Goal: Download file/media

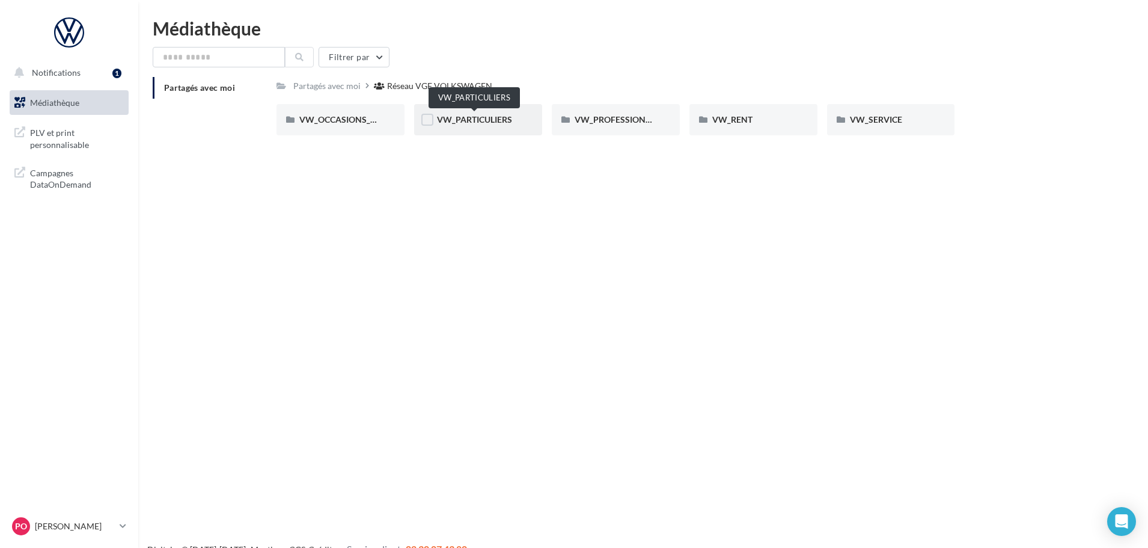
click at [479, 124] on span "VW_PARTICULIERS" at bounding box center [474, 119] width 75 height 10
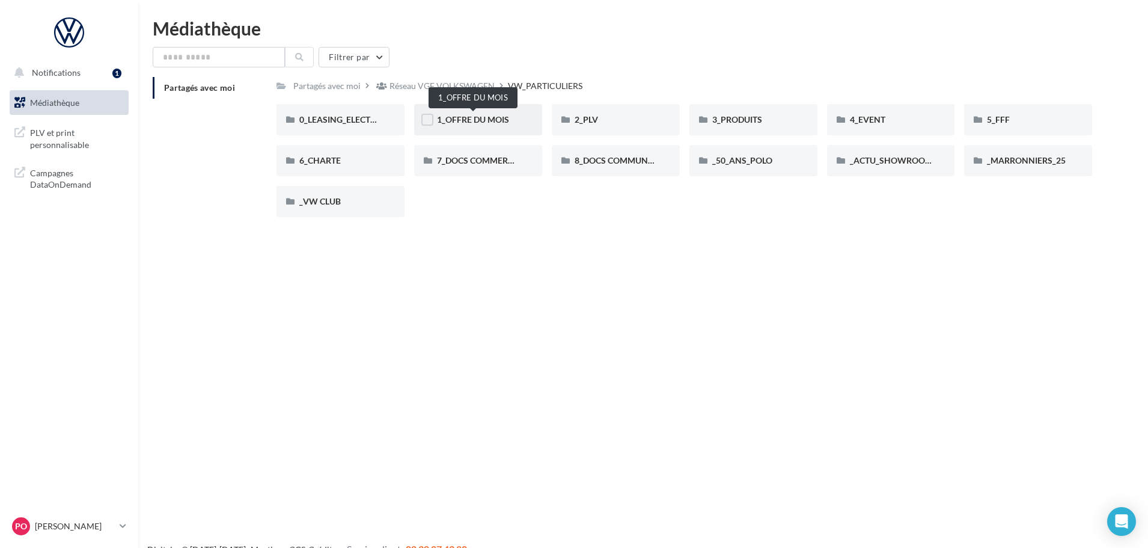
click at [479, 114] on span "1_OFFRE DU MOIS" at bounding box center [473, 119] width 72 height 10
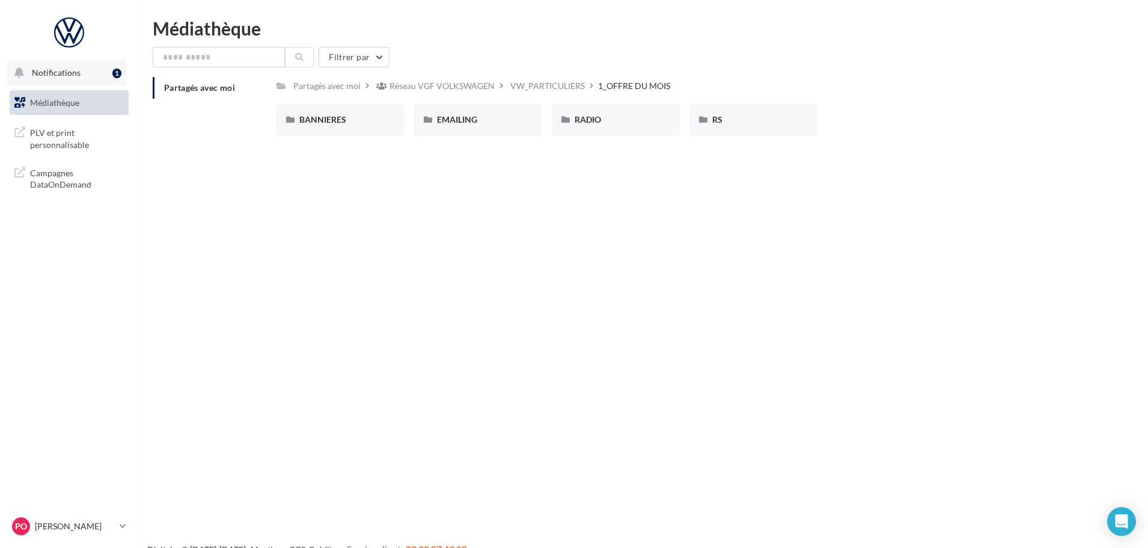
click at [60, 79] on button "Notifications 1" at bounding box center [66, 72] width 119 height 25
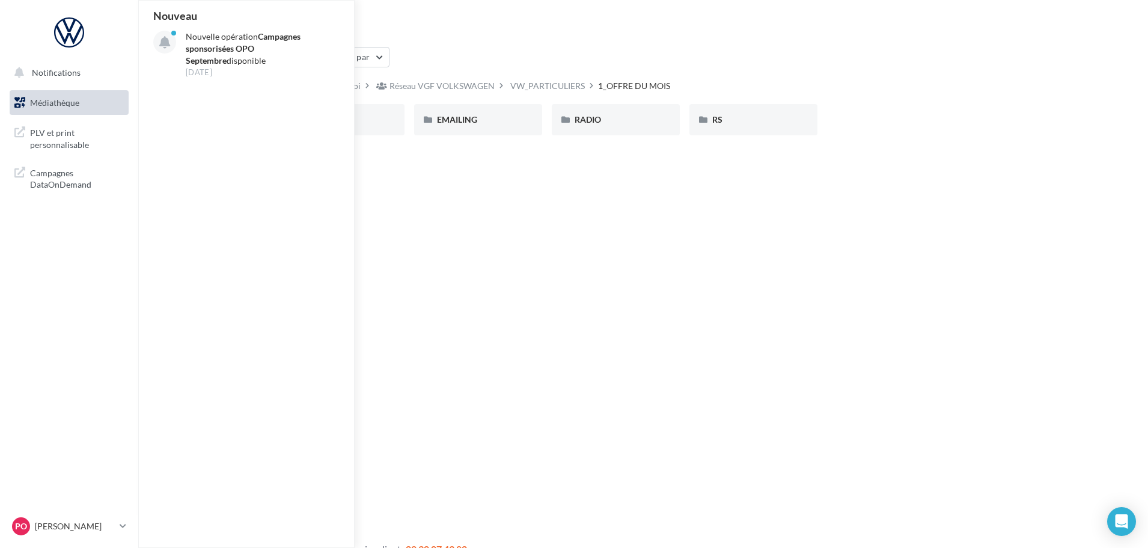
click at [79, 105] on span "Médiathèque" at bounding box center [54, 102] width 49 height 10
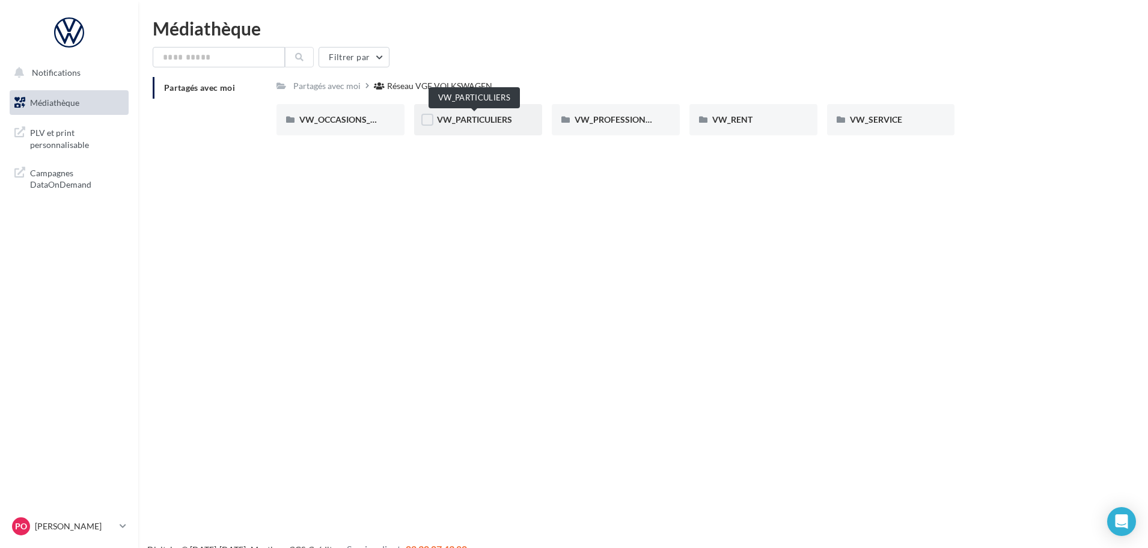
click at [500, 121] on span "VW_PARTICULIERS" at bounding box center [474, 119] width 75 height 10
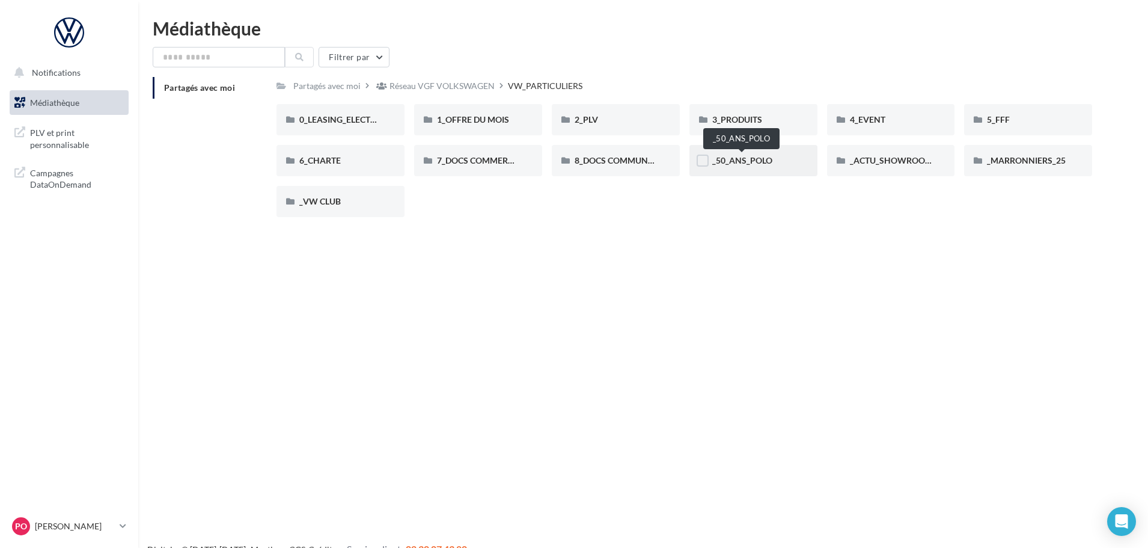
click at [746, 162] on span "_50_ANS_POLO" at bounding box center [742, 160] width 60 height 10
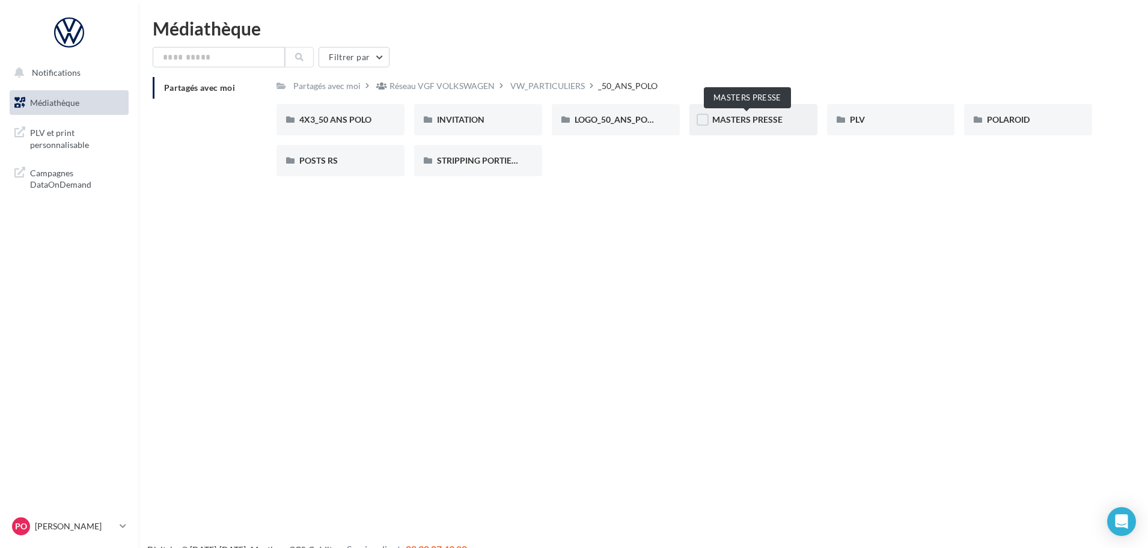
click at [726, 123] on span "MASTERS PRESSE" at bounding box center [747, 119] width 70 height 10
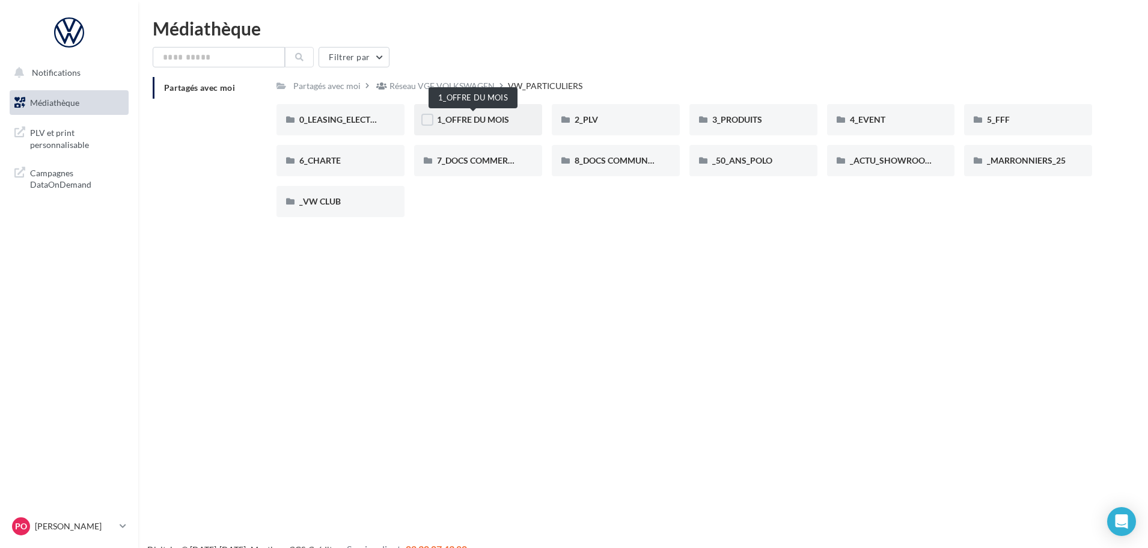
click at [484, 115] on span "1_OFFRE DU MOIS" at bounding box center [473, 119] width 72 height 10
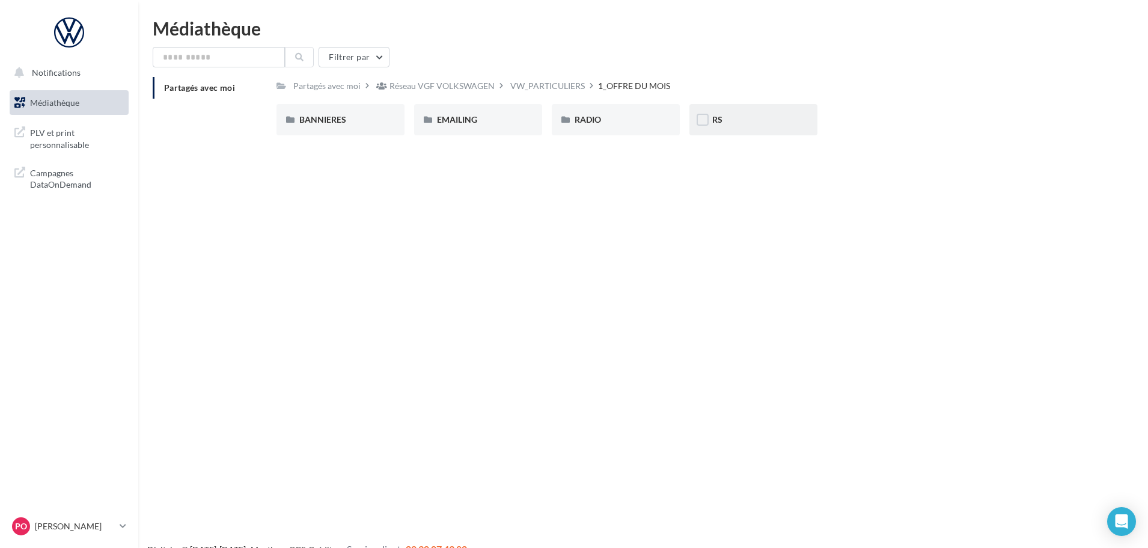
click at [727, 119] on div "RS" at bounding box center [753, 120] width 82 height 12
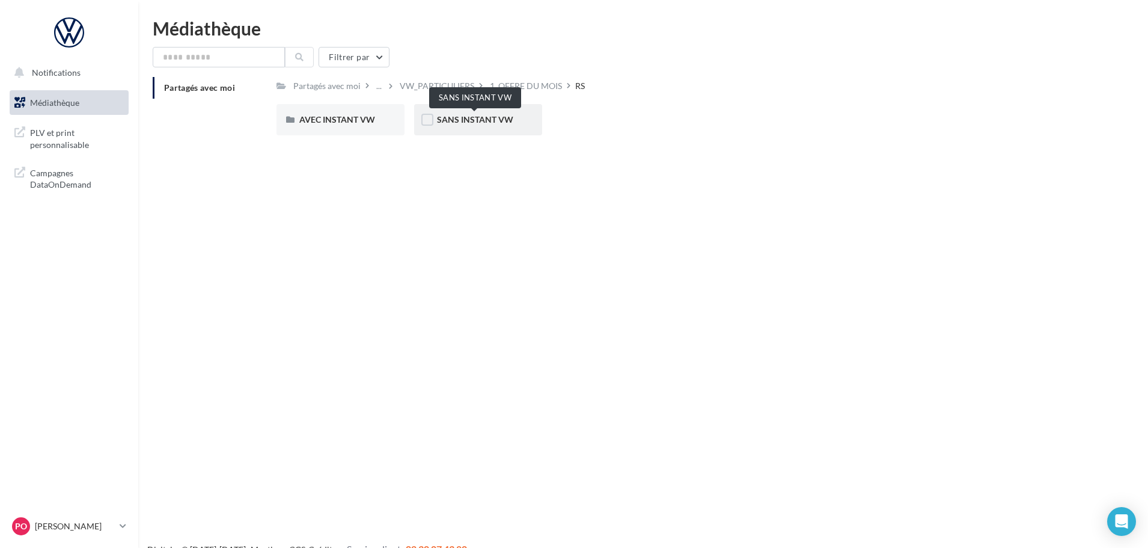
click at [496, 119] on span "SANS INSTANT VW" at bounding box center [475, 119] width 76 height 10
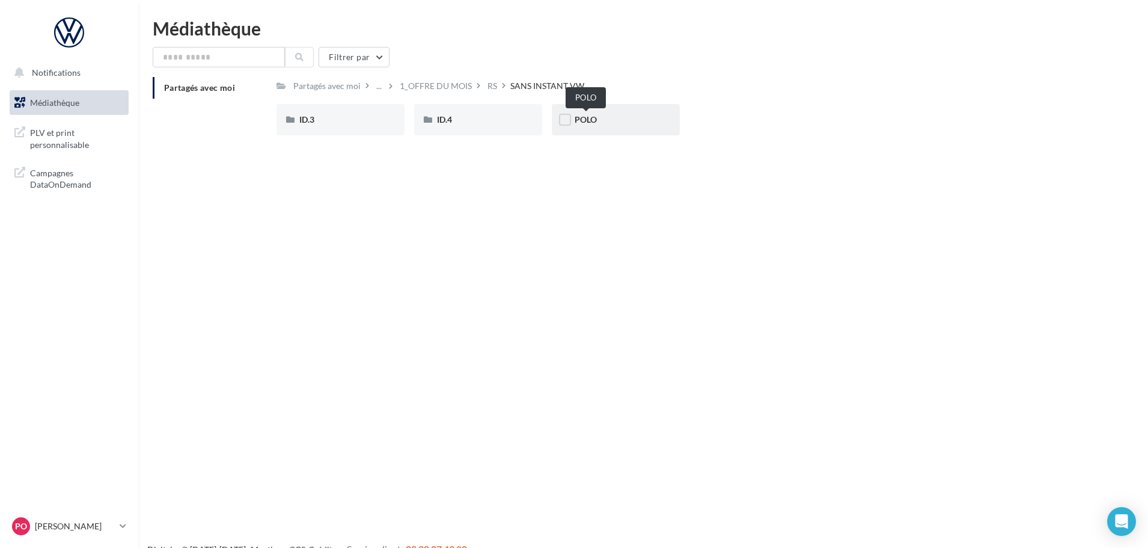
click at [584, 120] on span "POLO" at bounding box center [586, 119] width 22 height 10
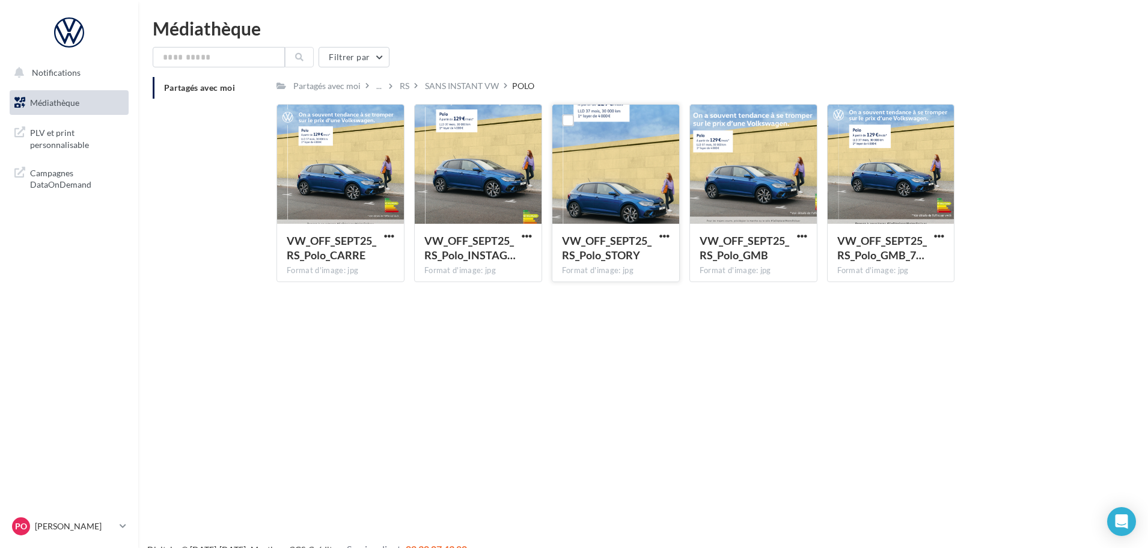
click at [617, 195] on div at bounding box center [616, 165] width 127 height 120
click at [613, 239] on span "VW_OFF_SEPT25_RS_Polo_STORY" at bounding box center [607, 248] width 90 height 28
click at [614, 190] on div at bounding box center [616, 165] width 127 height 120
click at [614, 188] on div at bounding box center [616, 165] width 127 height 120
click at [633, 247] on span "VW_OFF_SEPT25_RS_Polo_STORY" at bounding box center [607, 248] width 90 height 28
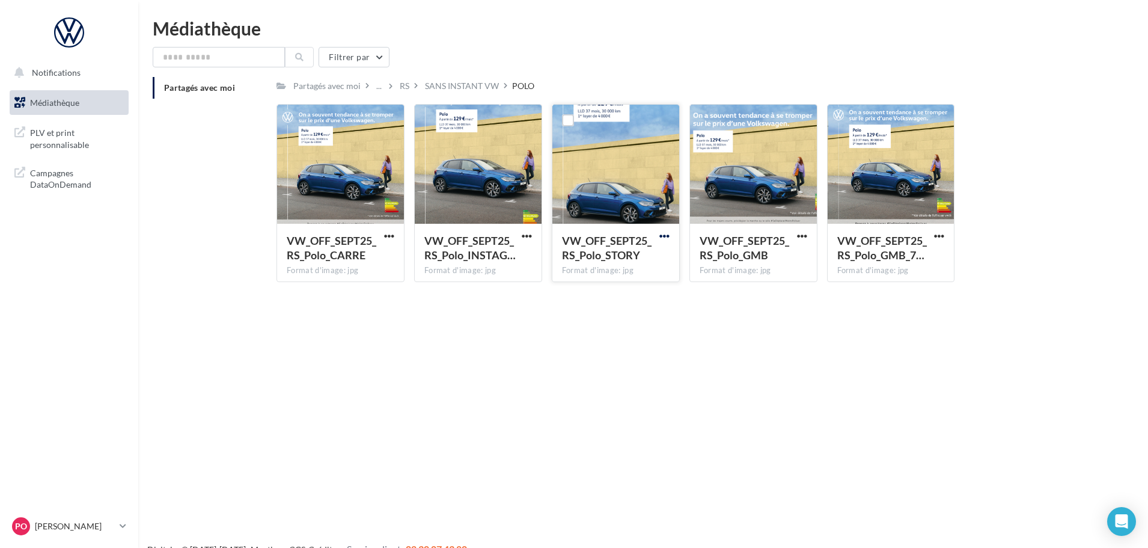
click at [667, 231] on span "button" at bounding box center [665, 236] width 10 height 10
click at [630, 258] on button "Télécharger" at bounding box center [612, 259] width 120 height 31
click at [572, 367] on div "Notifications Médiathèque" at bounding box center [574, 293] width 1148 height 548
click at [46, 102] on span "Médiathèque" at bounding box center [54, 102] width 49 height 10
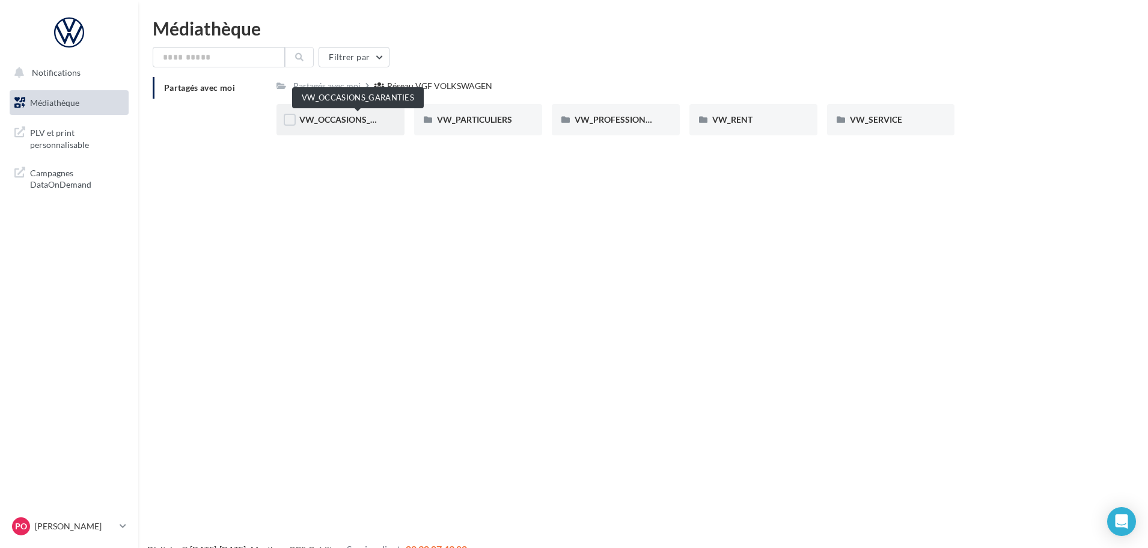
click at [348, 123] on span "VW_OCCASIONS_GARANTIES" at bounding box center [358, 119] width 118 height 10
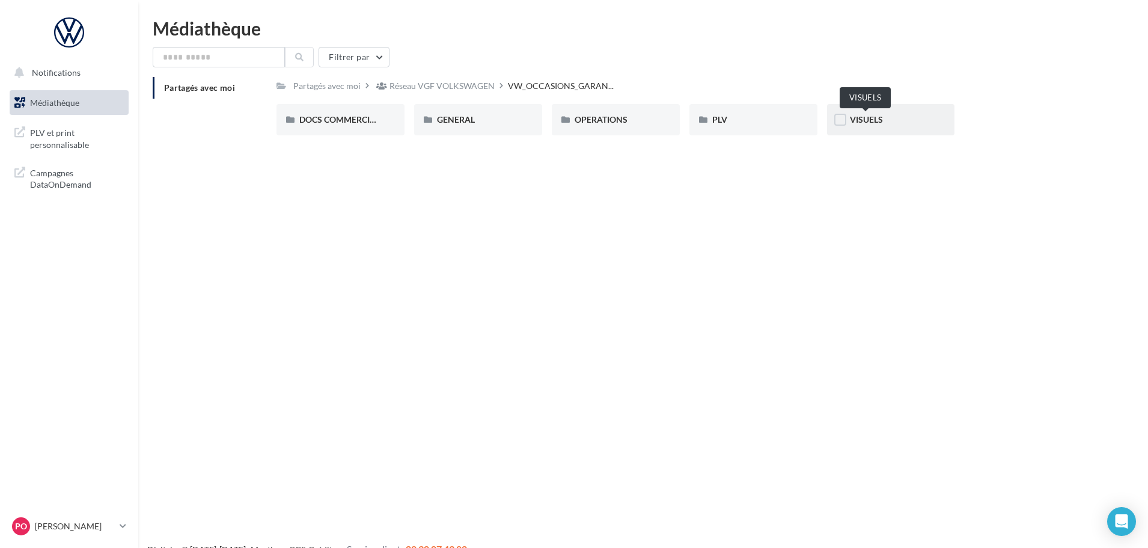
click at [869, 117] on span "VISUELS" at bounding box center [866, 119] width 33 height 10
click at [597, 126] on div "OPERATIONS" at bounding box center [616, 119] width 128 height 31
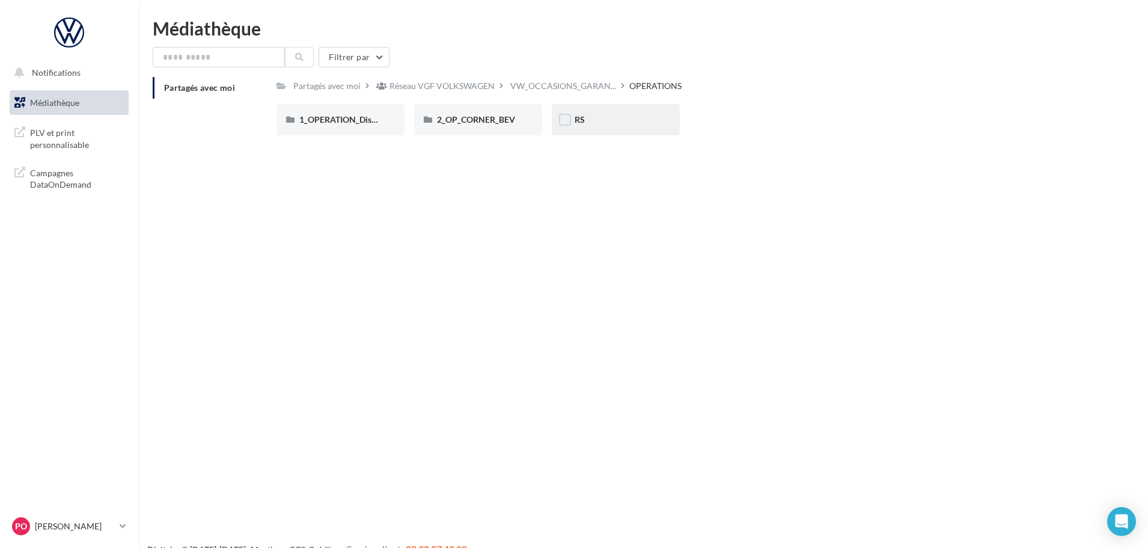
click at [619, 114] on div "RS" at bounding box center [616, 120] width 82 height 12
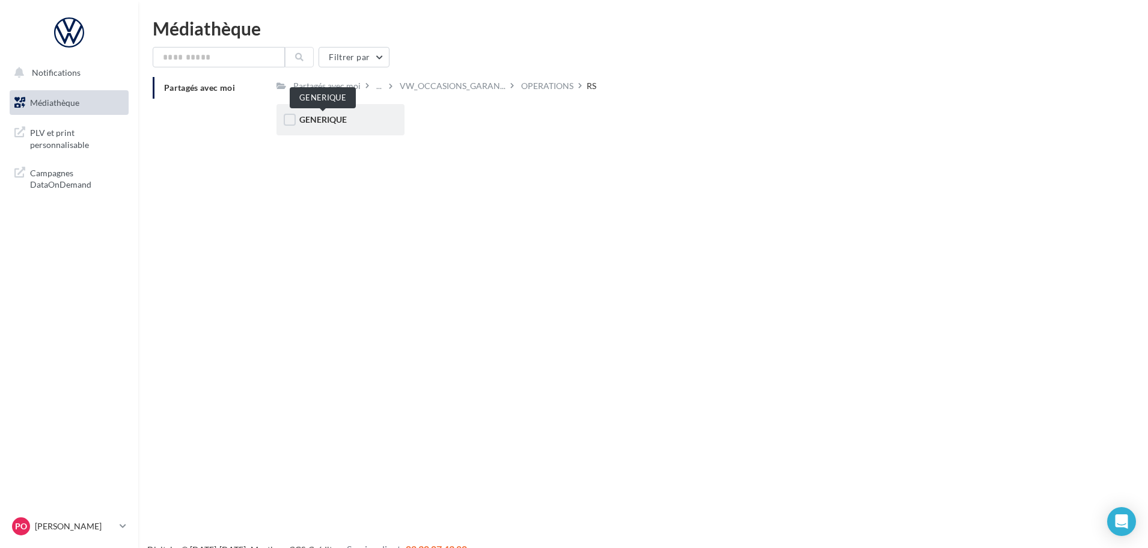
click at [332, 121] on span "GENERIQUE" at bounding box center [322, 119] width 47 height 10
click at [329, 129] on div "VW" at bounding box center [341, 119] width 128 height 31
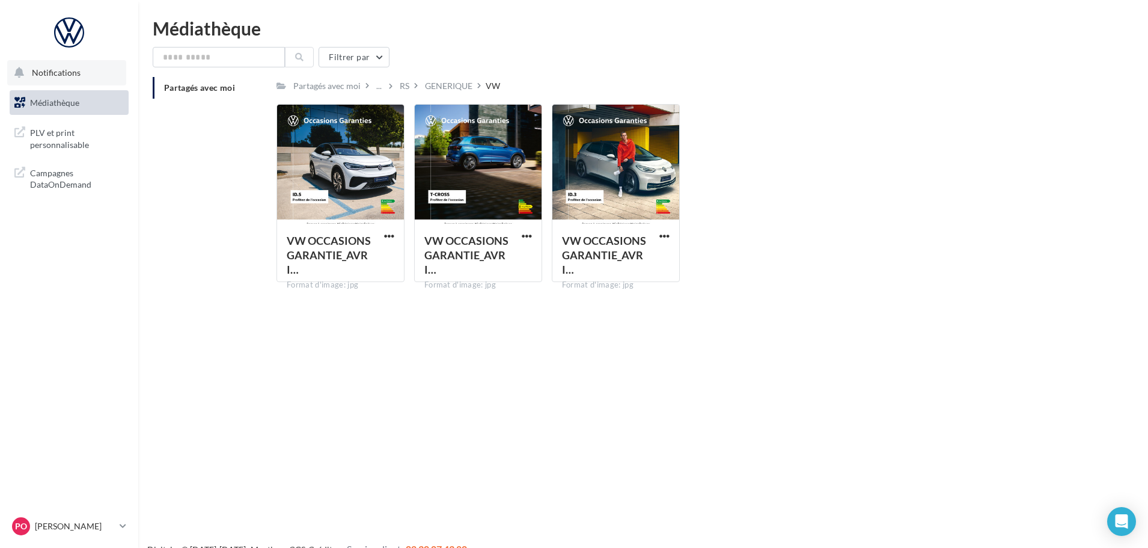
click at [25, 70] on button "Notifications" at bounding box center [66, 72] width 119 height 25
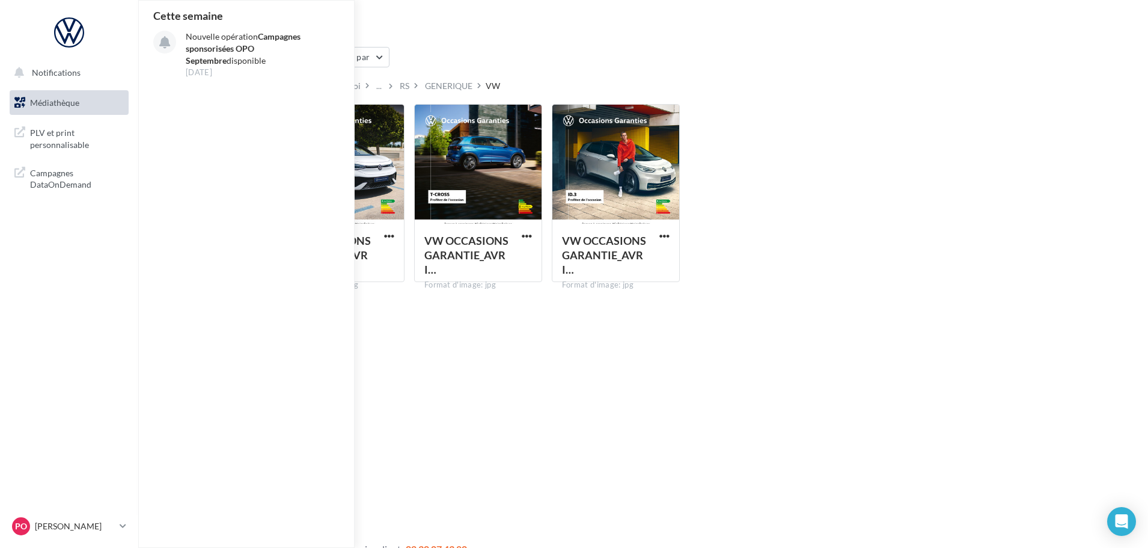
click at [51, 105] on span "Médiathèque" at bounding box center [54, 102] width 49 height 10
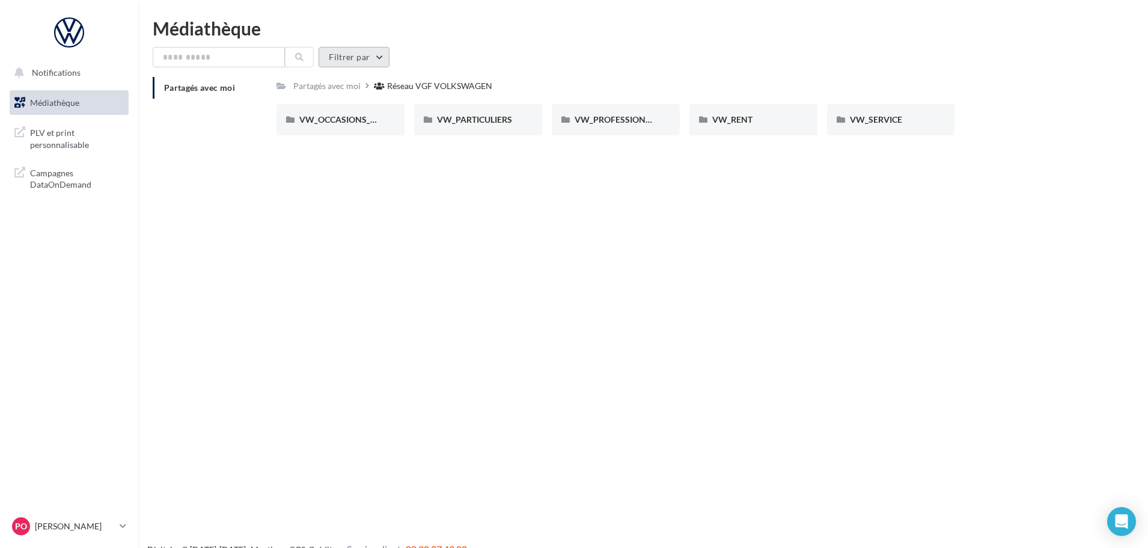
click at [337, 61] on button "Filtrer par" at bounding box center [354, 57] width 71 height 20
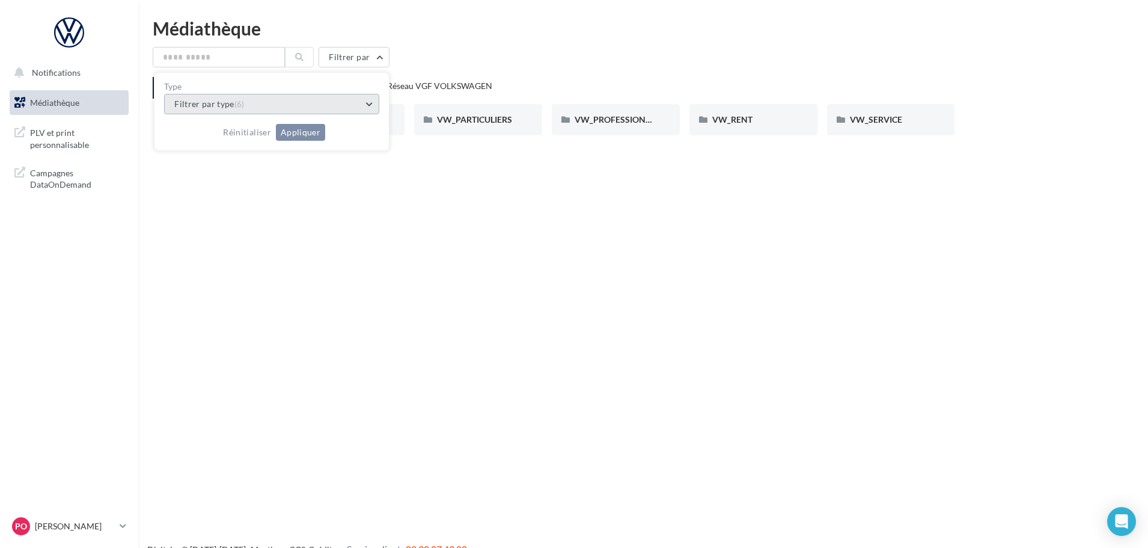
click at [310, 108] on button "Filtrer par type (6)" at bounding box center [271, 104] width 215 height 20
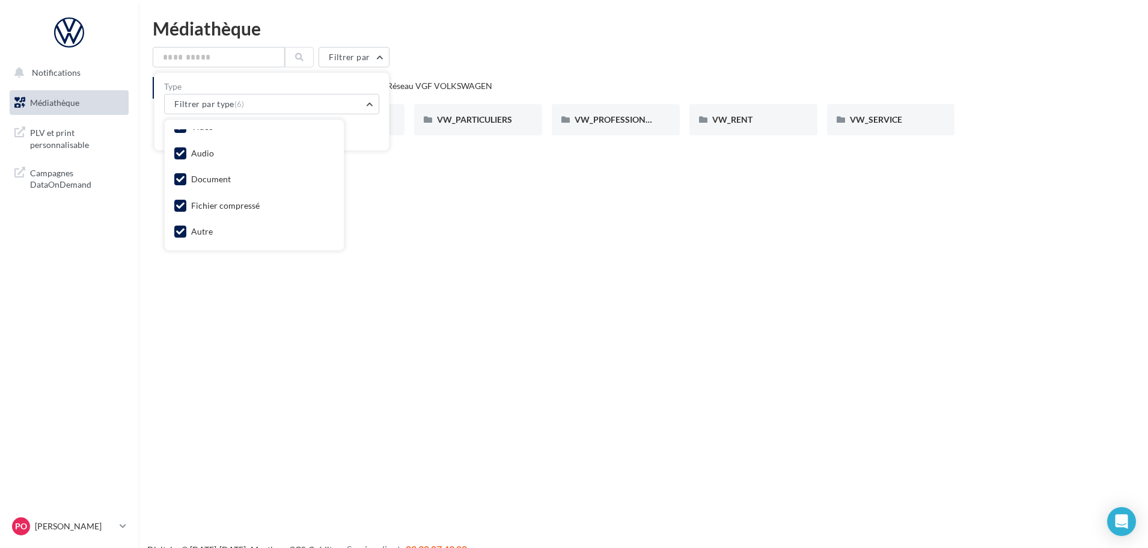
click at [223, 358] on div "Notifications Médiathèque" at bounding box center [574, 293] width 1148 height 548
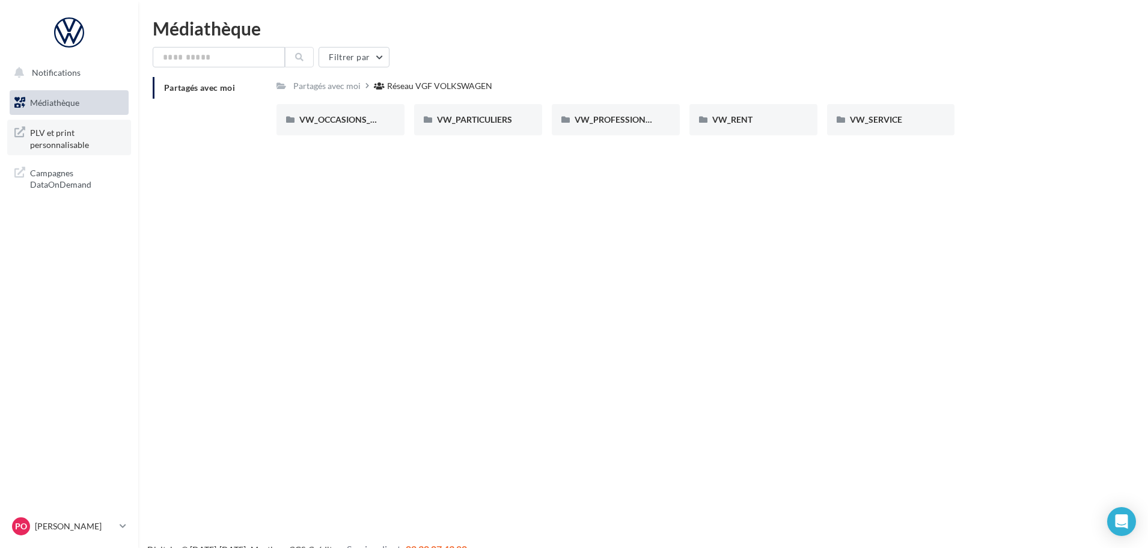
click at [38, 138] on span "PLV et print personnalisable" at bounding box center [77, 137] width 94 height 26
click at [69, 112] on link "Médiathèque" at bounding box center [69, 102] width 124 height 25
click at [458, 121] on span "VW_PARTICULIERS" at bounding box center [474, 119] width 75 height 10
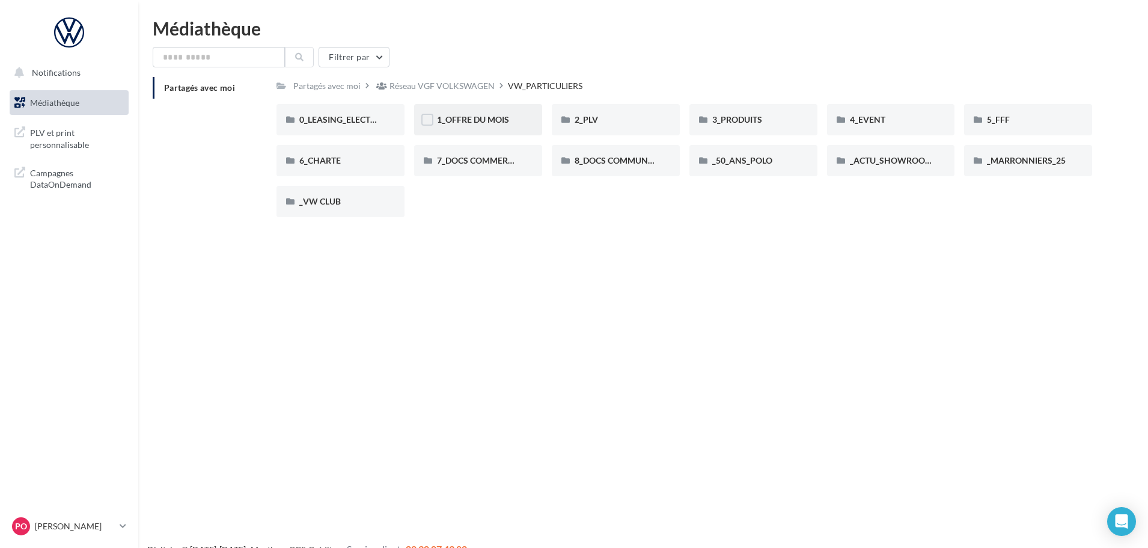
click at [473, 126] on div "1_OFFRE DU MOIS" at bounding box center [478, 120] width 82 height 12
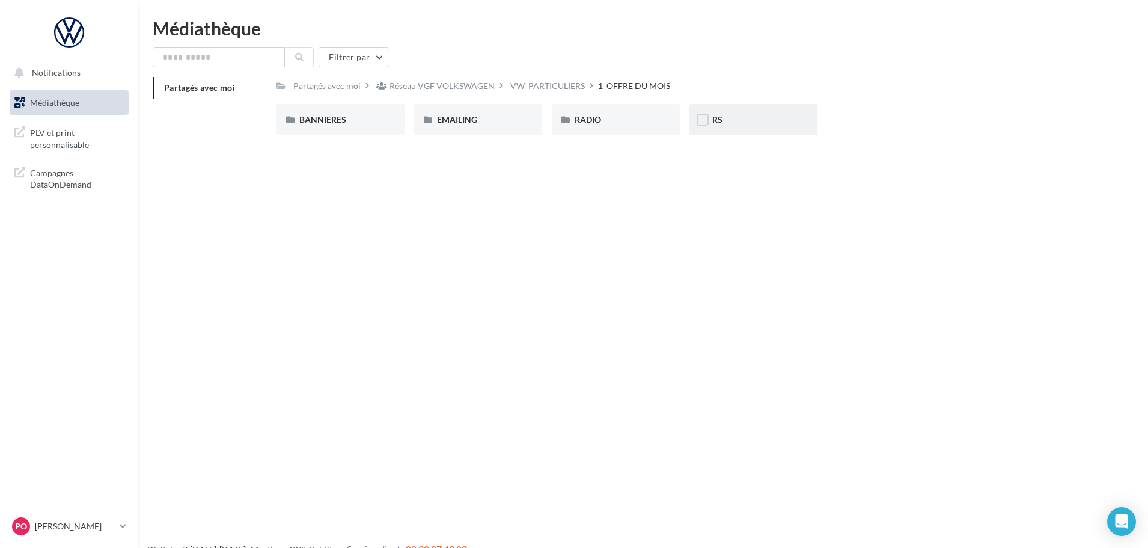
click at [732, 118] on div "RS" at bounding box center [753, 120] width 82 height 12
click at [363, 127] on div "AVEC INSTANT VW" at bounding box center [341, 119] width 128 height 31
click at [581, 120] on span "POLO" at bounding box center [586, 119] width 22 height 10
click at [492, 129] on div "SANS INSTANT VW" at bounding box center [478, 119] width 128 height 31
click at [473, 126] on div "ID.4" at bounding box center [478, 119] width 128 height 31
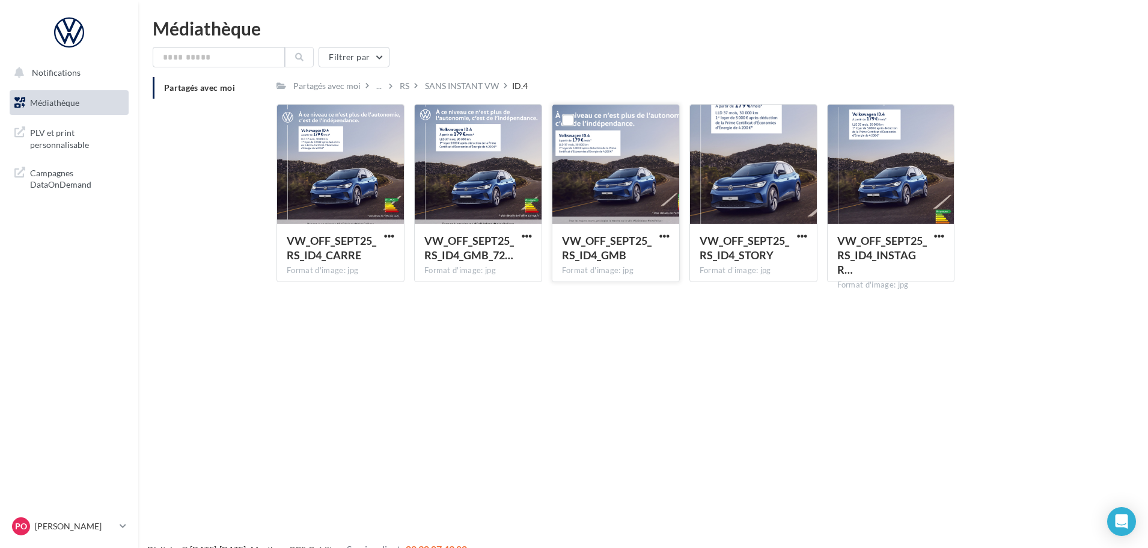
click at [588, 182] on div at bounding box center [616, 165] width 127 height 120
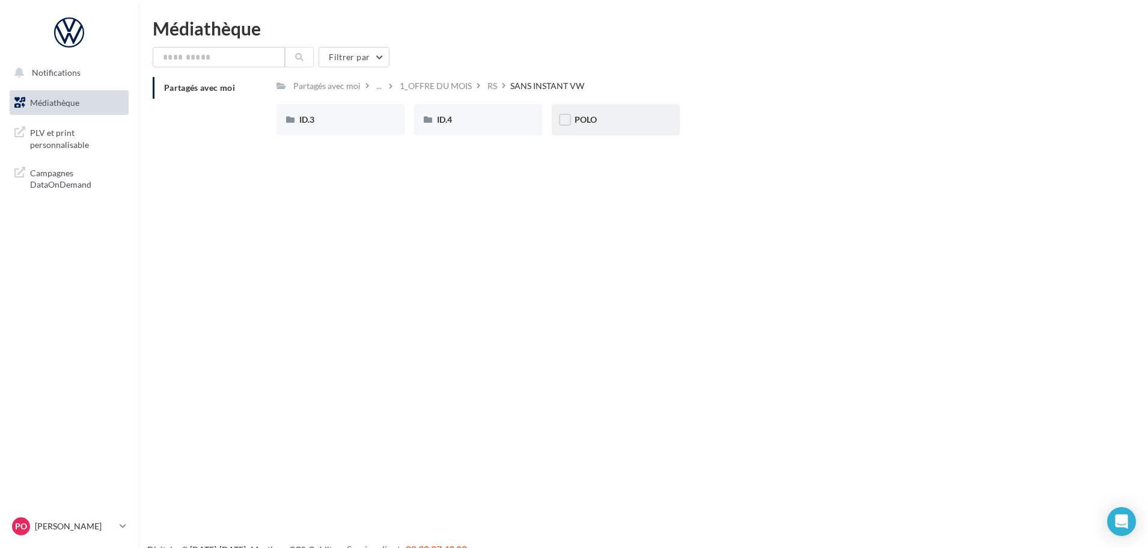
click at [641, 112] on div "POLO" at bounding box center [616, 119] width 128 height 31
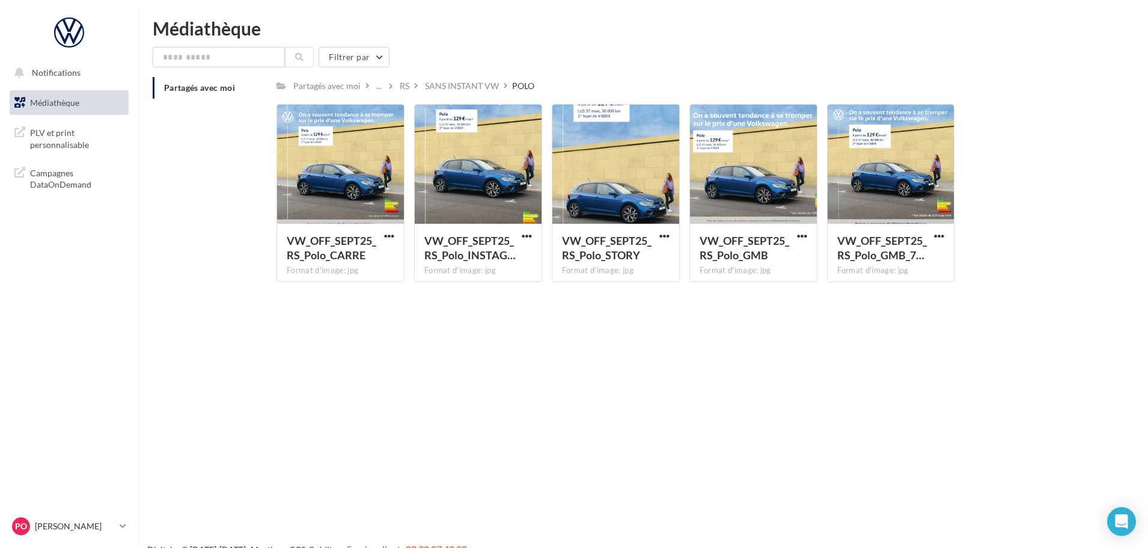
click at [39, 99] on span "Médiathèque" at bounding box center [54, 102] width 49 height 10
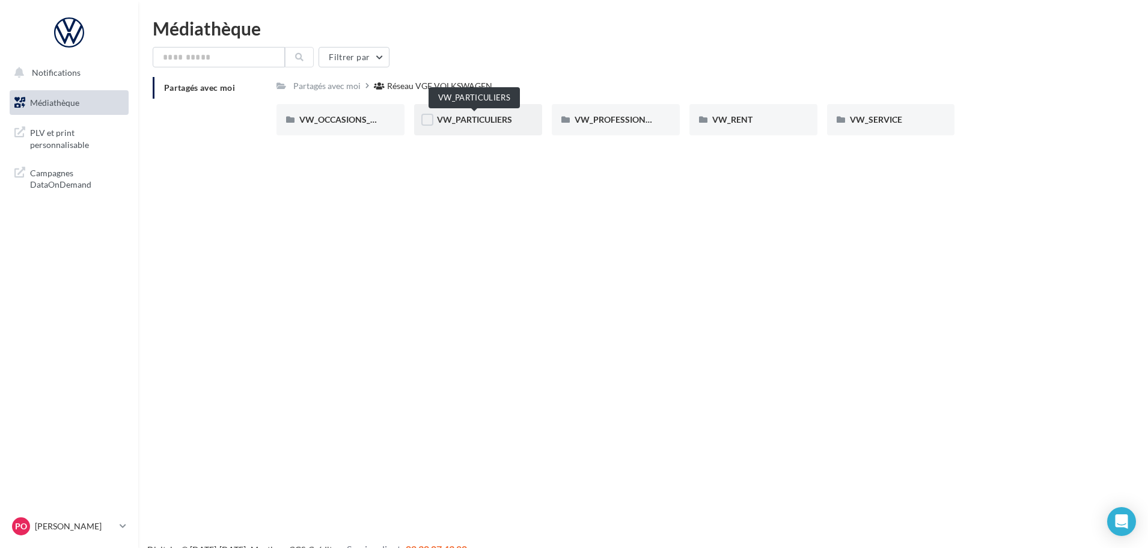
click at [455, 120] on span "VW_PARTICULIERS" at bounding box center [474, 119] width 75 height 10
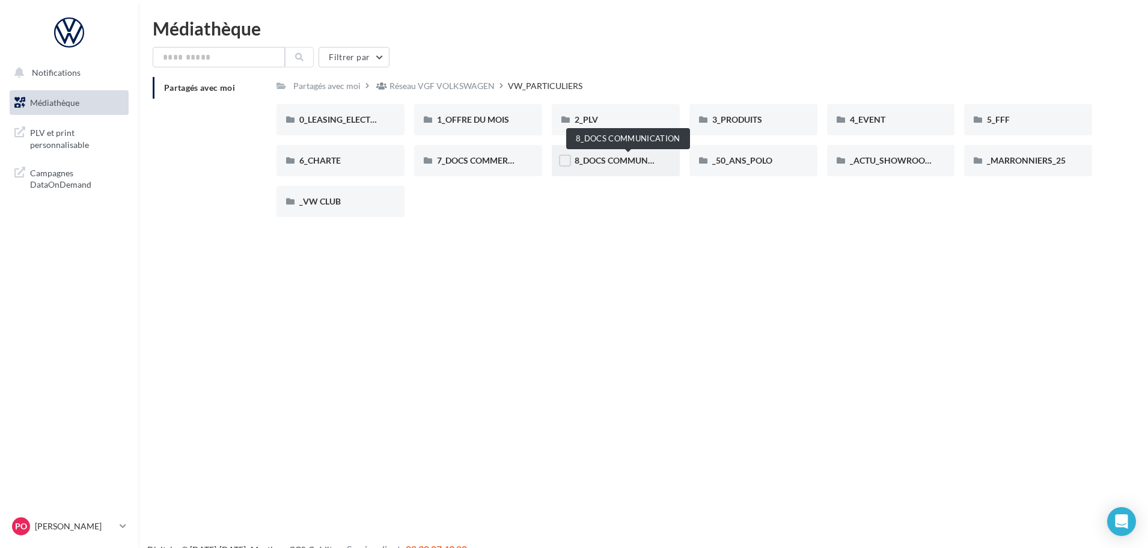
click at [601, 163] on span "8_DOCS COMMUNICATION" at bounding box center [628, 160] width 107 height 10
click at [485, 155] on div "7_DOCS COMMERCIAUX" at bounding box center [478, 161] width 82 height 12
click at [343, 200] on div "_VW CLUB" at bounding box center [340, 201] width 82 height 12
click at [737, 123] on span "3_PRODUITS" at bounding box center [737, 119] width 50 height 10
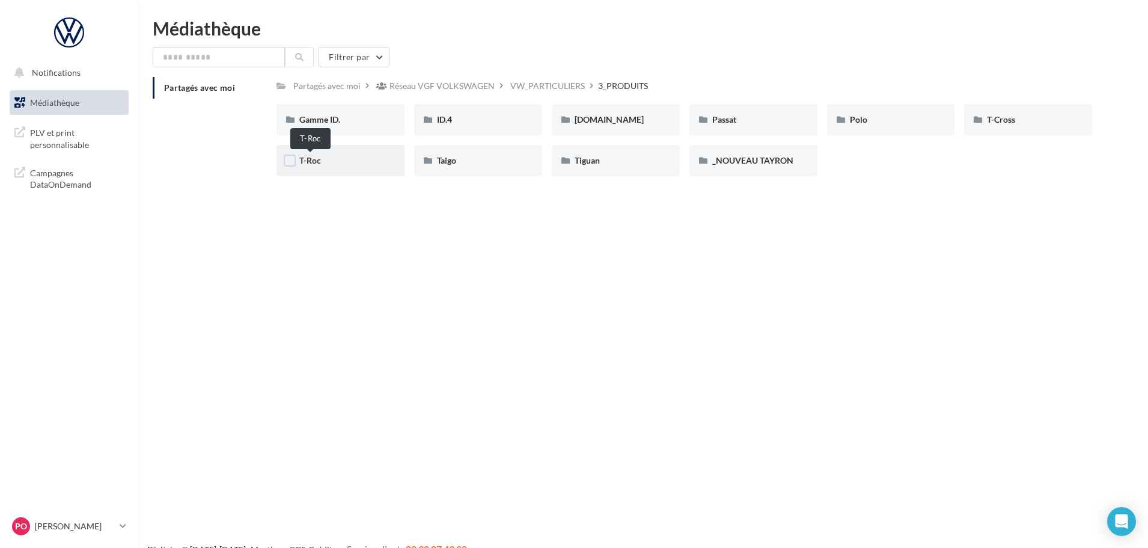
click at [302, 161] on span "T-Roc" at bounding box center [310, 160] width 22 height 10
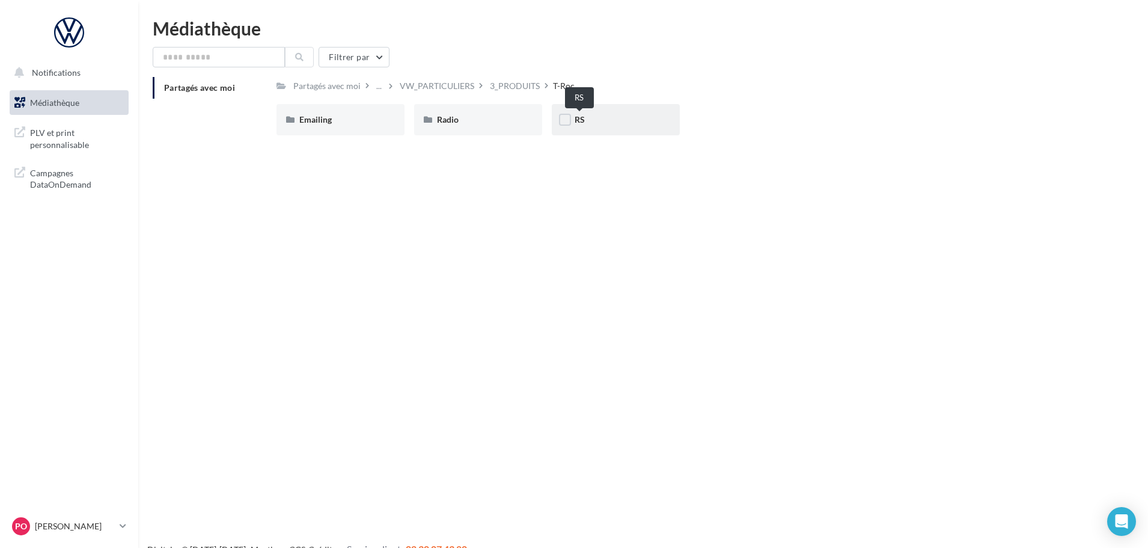
click at [577, 121] on span "RS" at bounding box center [580, 119] width 10 height 10
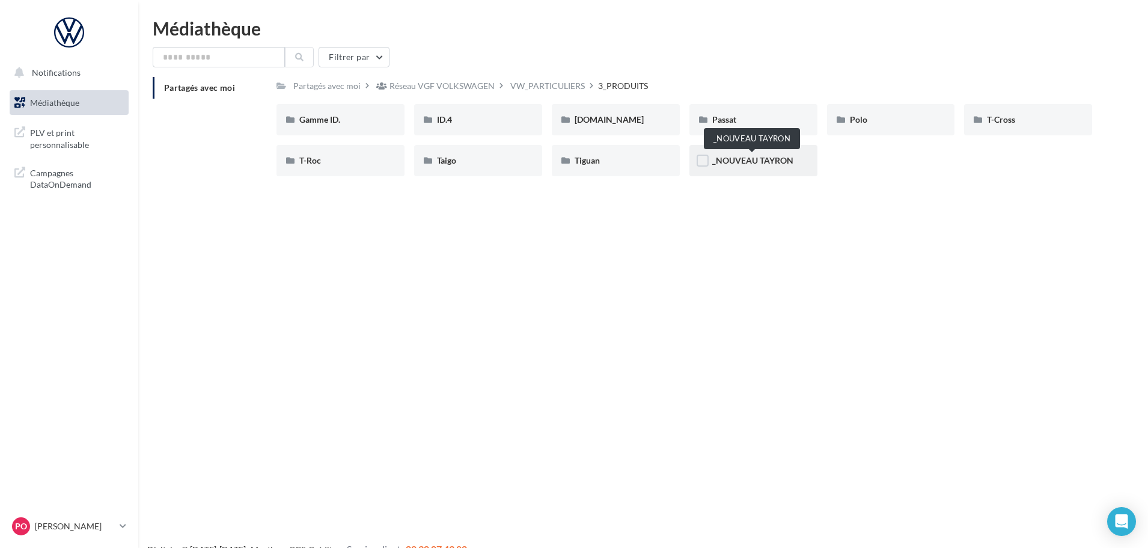
click at [735, 156] on span "_NOUVEAU TAYRON" at bounding box center [752, 160] width 81 height 10
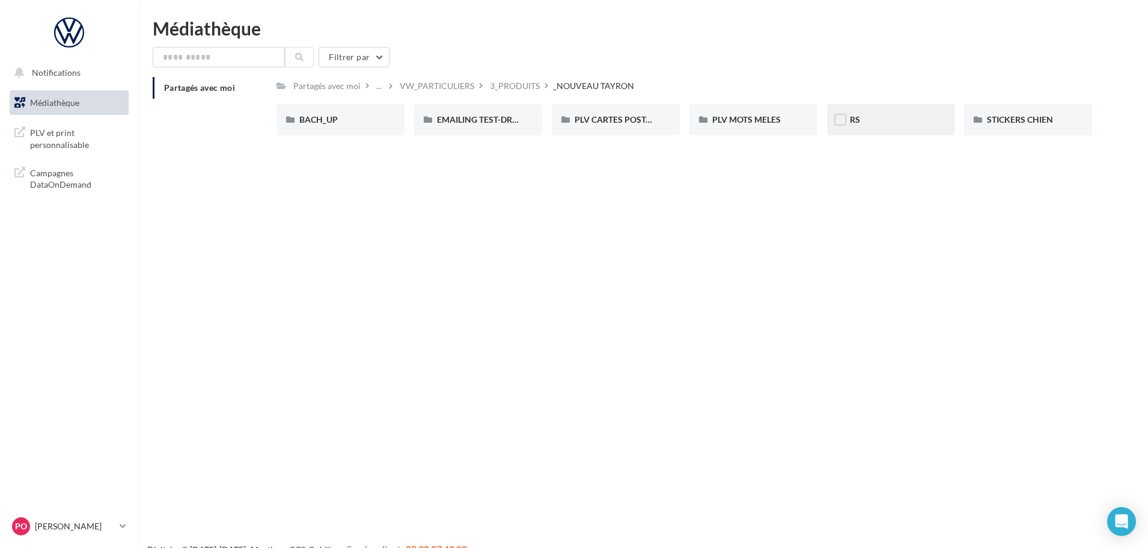
click at [884, 119] on div "RS" at bounding box center [891, 120] width 82 height 12
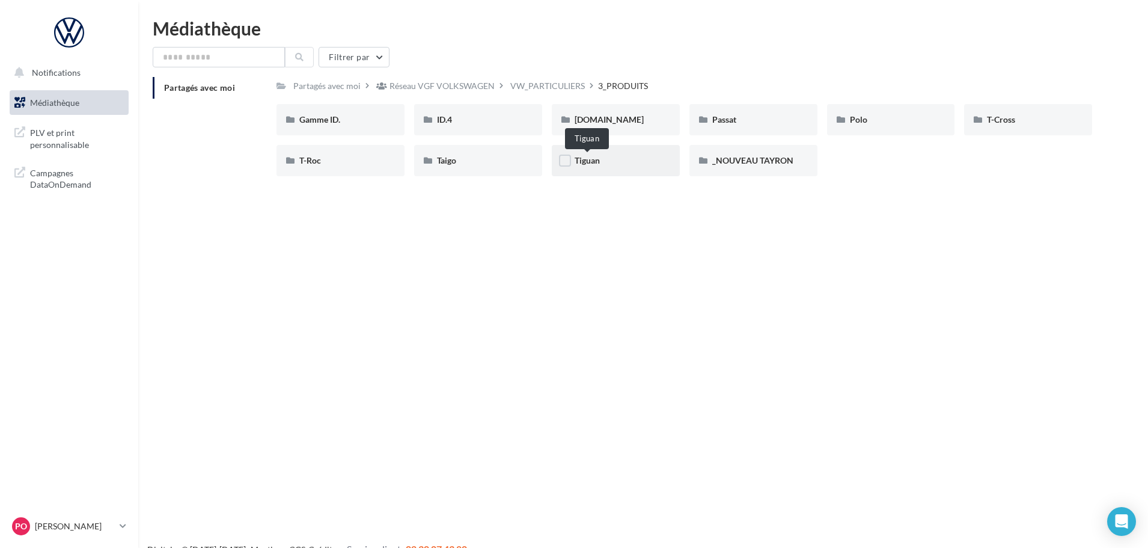
click at [601, 160] on div "Tiguan" at bounding box center [616, 161] width 82 height 12
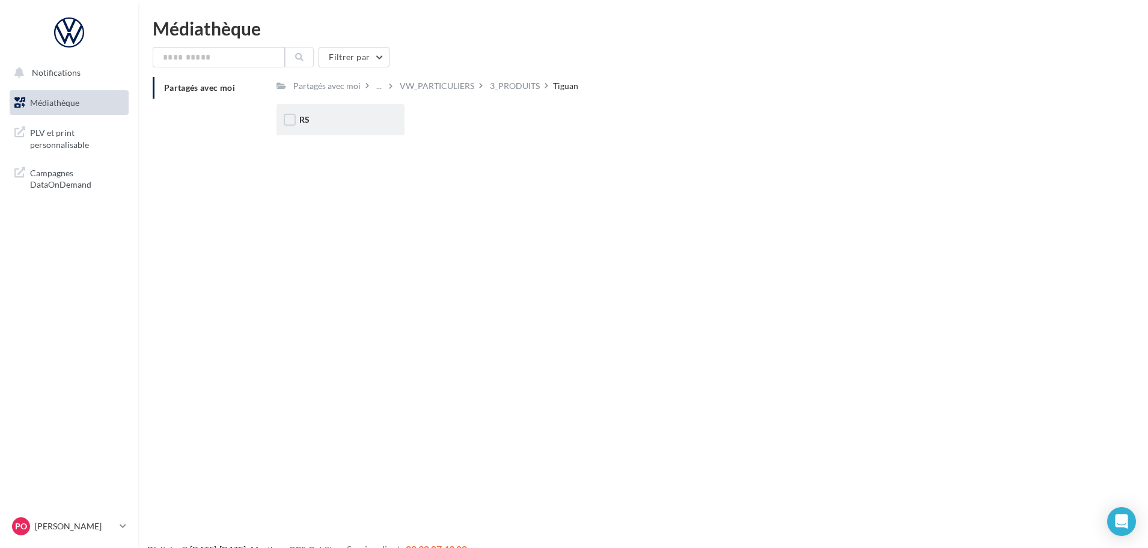
click at [311, 129] on div "RS" at bounding box center [341, 119] width 128 height 31
click at [458, 124] on span "eHybrid" at bounding box center [452, 119] width 31 height 10
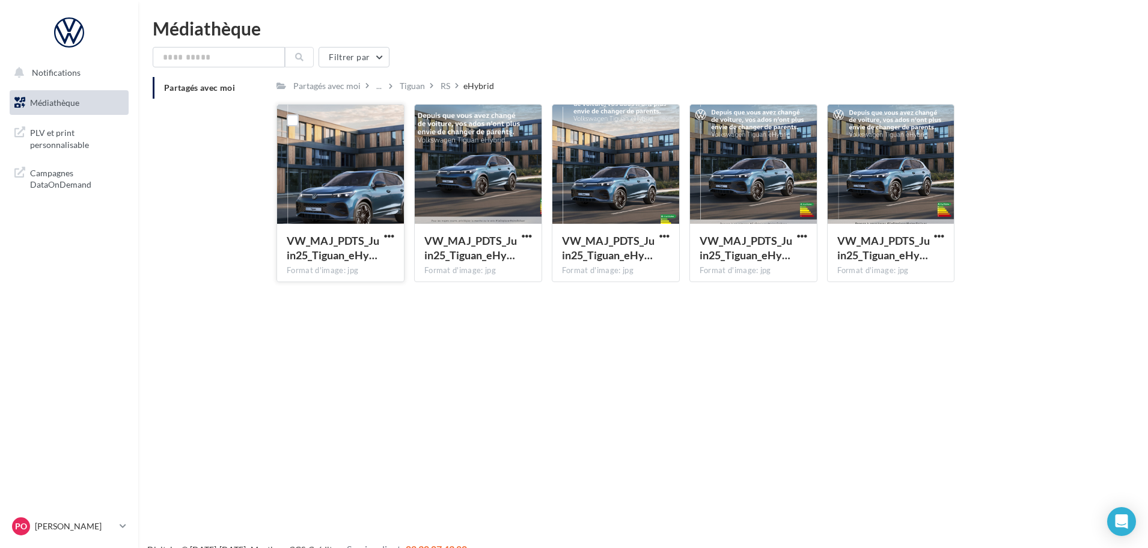
click at [328, 177] on div at bounding box center [340, 165] width 127 height 120
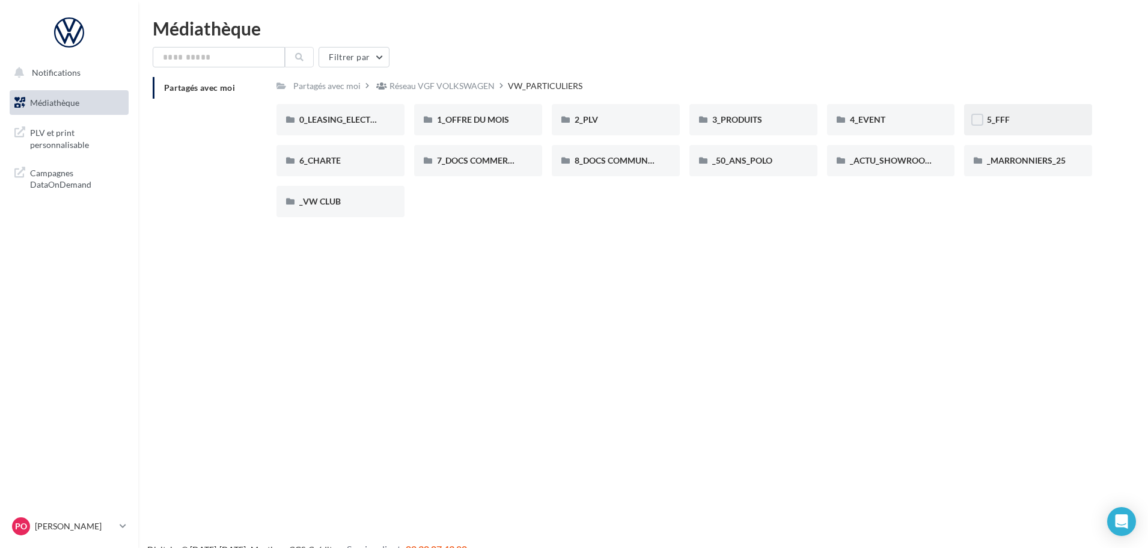
click at [1011, 122] on div "5_FFF" at bounding box center [1028, 120] width 82 height 12
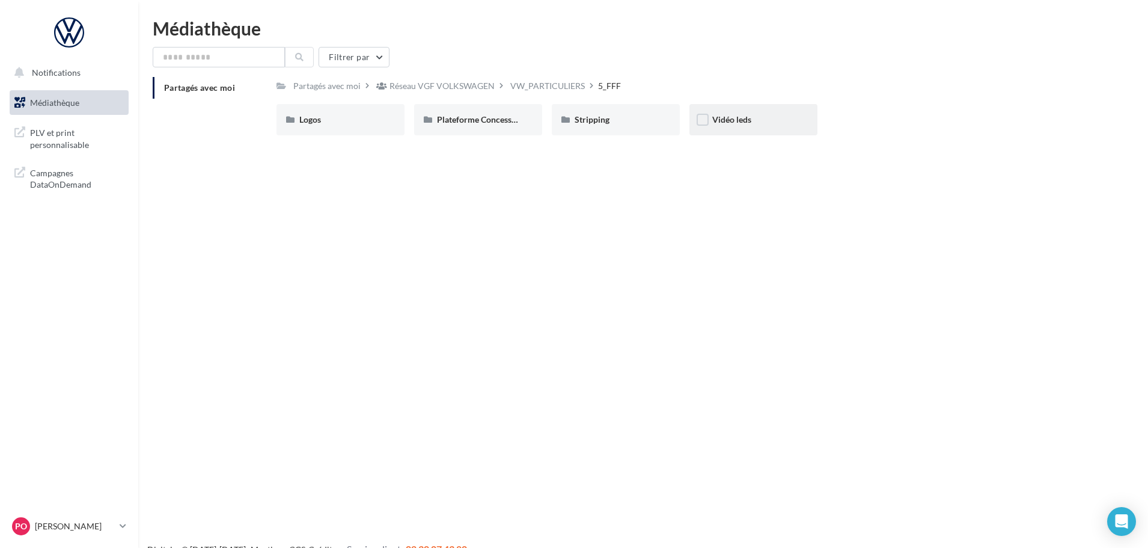
click at [783, 117] on div "Vidéo leds" at bounding box center [753, 120] width 82 height 12
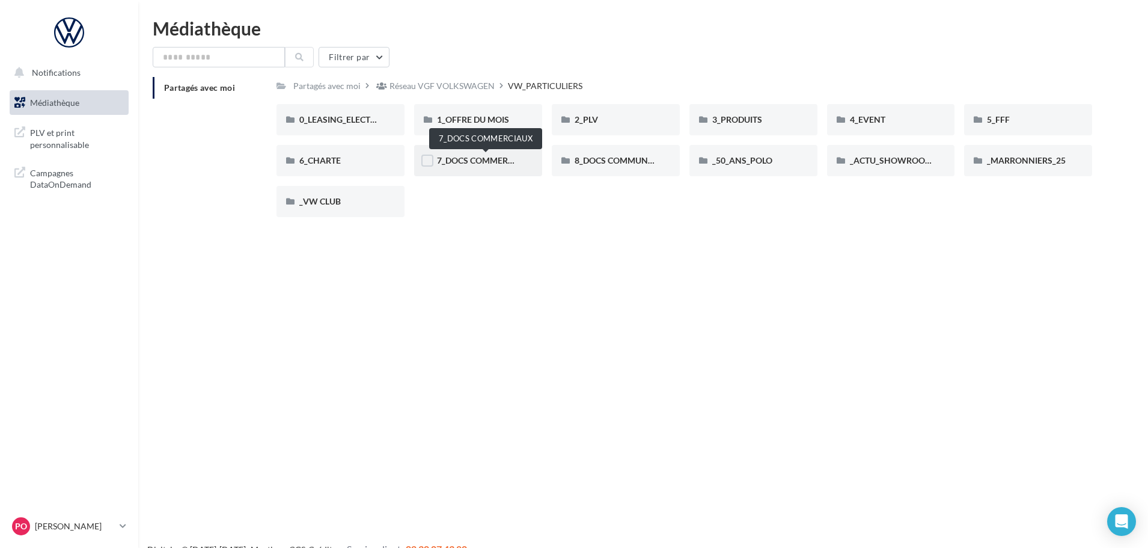
click at [477, 160] on span "7_DOCS COMMERCIAUX" at bounding box center [485, 160] width 97 height 10
click at [630, 155] on div "8_DOCS COMMUNICATION" at bounding box center [616, 161] width 82 height 12
click at [887, 161] on span "_ACTU_SHOWROOM" at bounding box center [891, 160] width 83 height 10
click at [734, 167] on div "_50_ANS_POLO" at bounding box center [753, 161] width 82 height 12
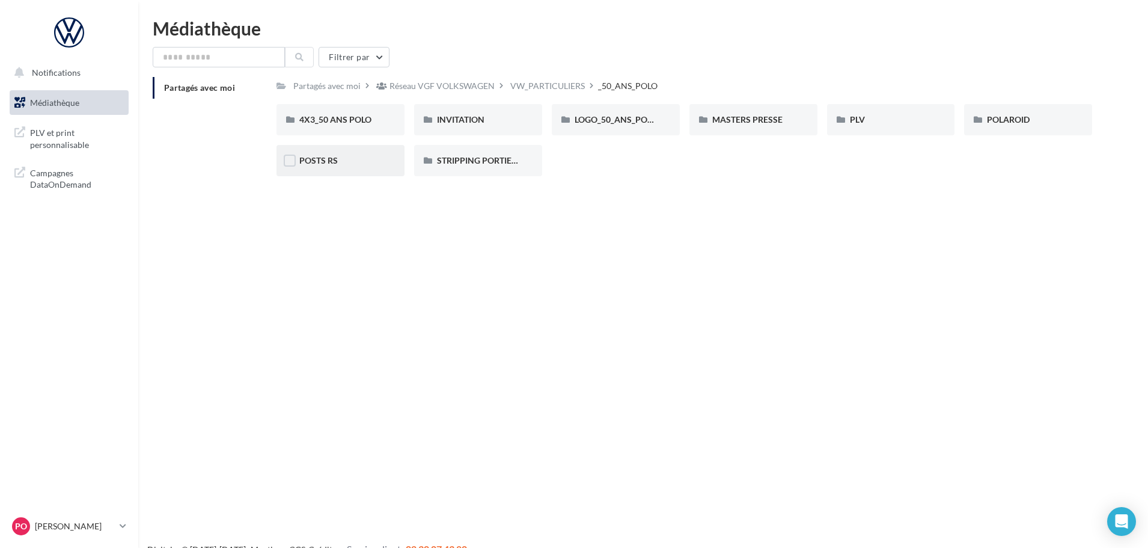
click at [336, 165] on div "POSTS RS" at bounding box center [340, 161] width 82 height 12
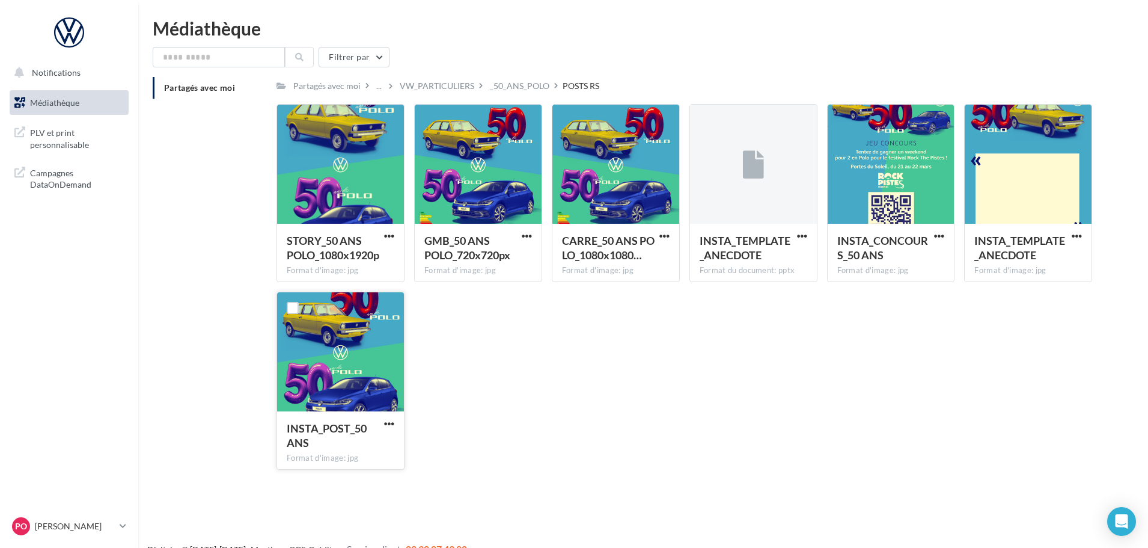
click at [358, 336] on div at bounding box center [340, 352] width 127 height 120
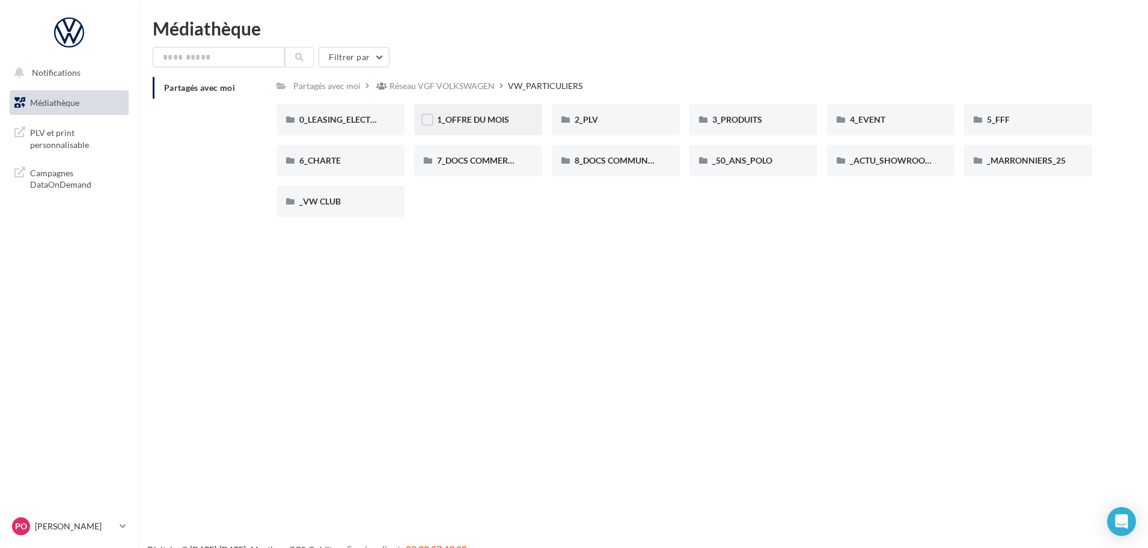
click at [483, 125] on div "1_OFFRE DU MOIS" at bounding box center [478, 120] width 82 height 12
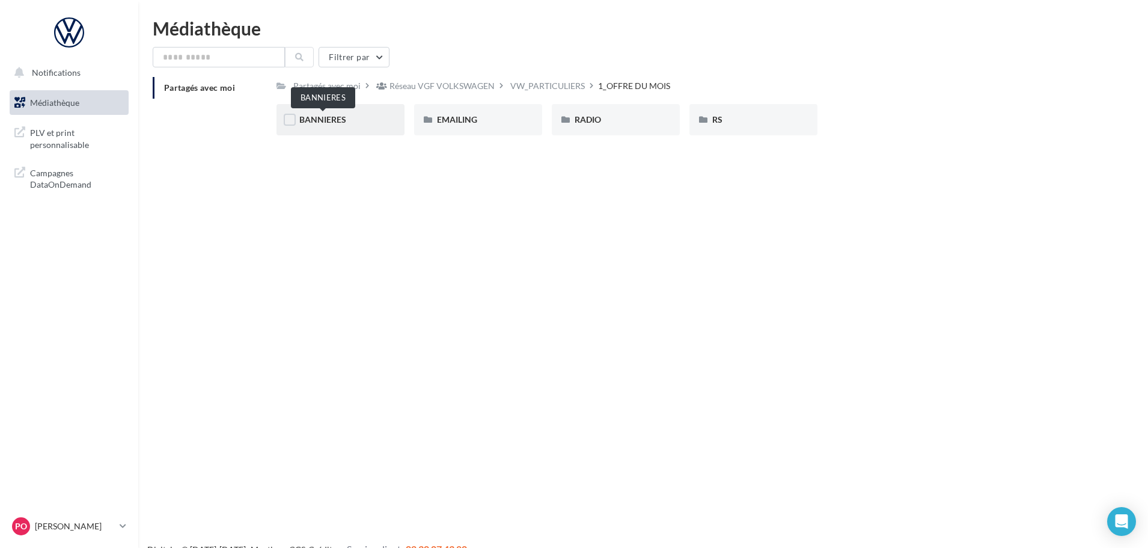
click at [305, 123] on span "BANNIERES" at bounding box center [322, 119] width 47 height 10
click at [774, 130] on div "RS" at bounding box center [754, 119] width 128 height 31
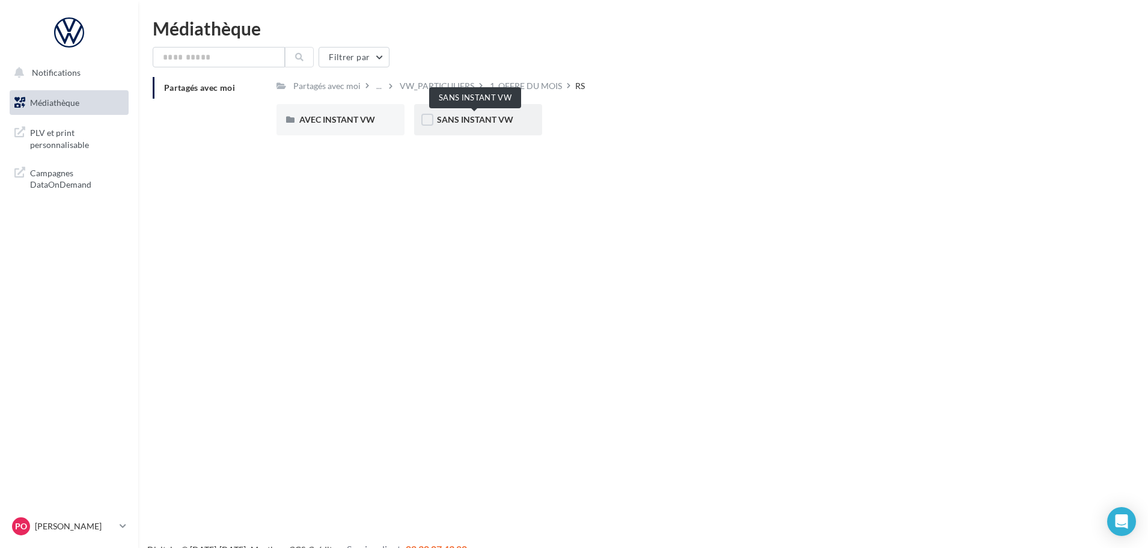
click at [465, 118] on span "SANS INSTANT VW" at bounding box center [475, 119] width 76 height 10
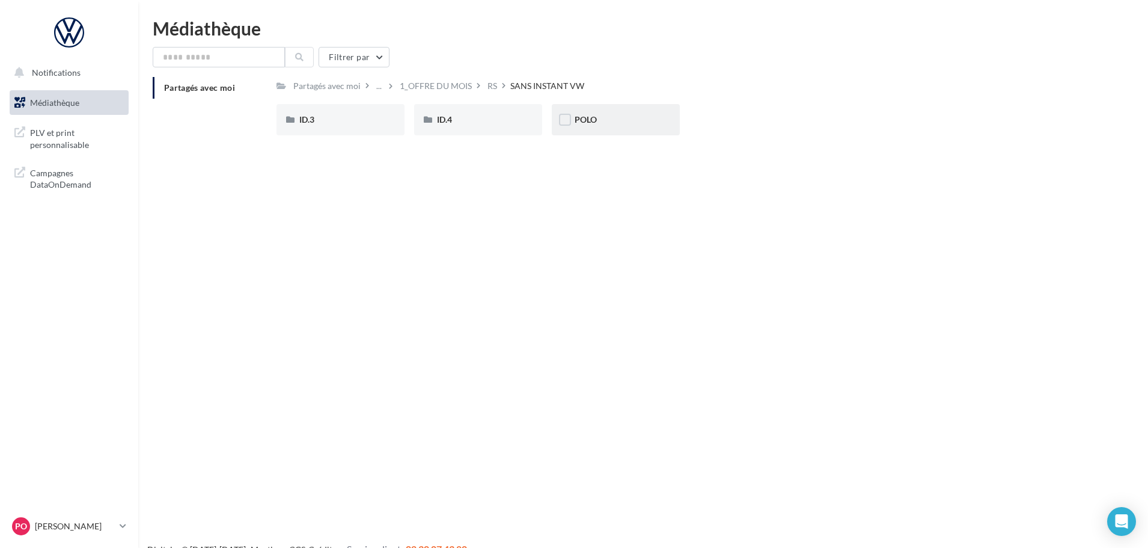
click at [605, 123] on div "POLO" at bounding box center [616, 120] width 82 height 12
click at [340, 124] on div "ID.3" at bounding box center [340, 120] width 82 height 12
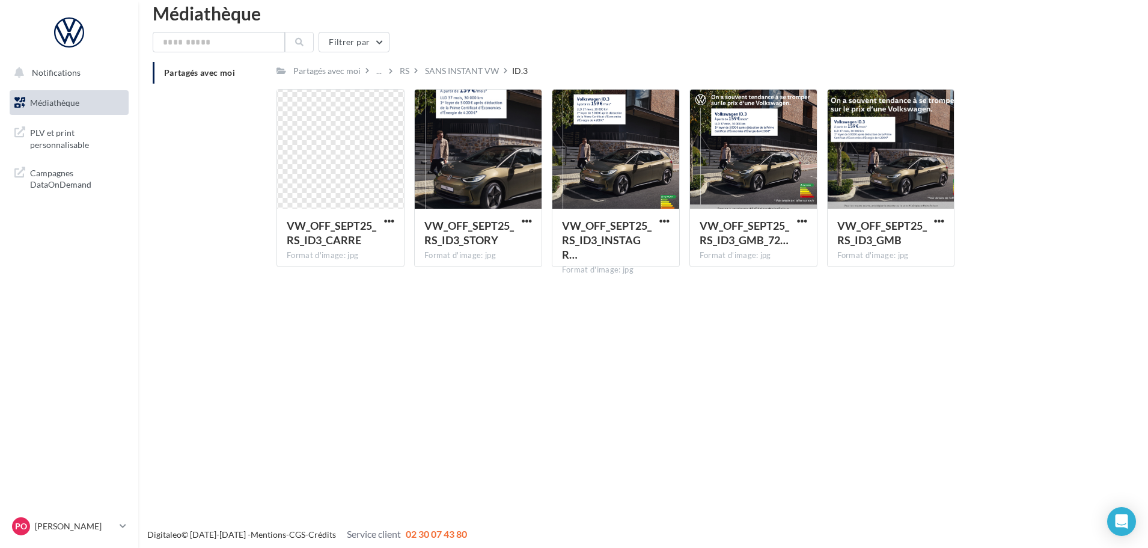
scroll to position [19, 0]
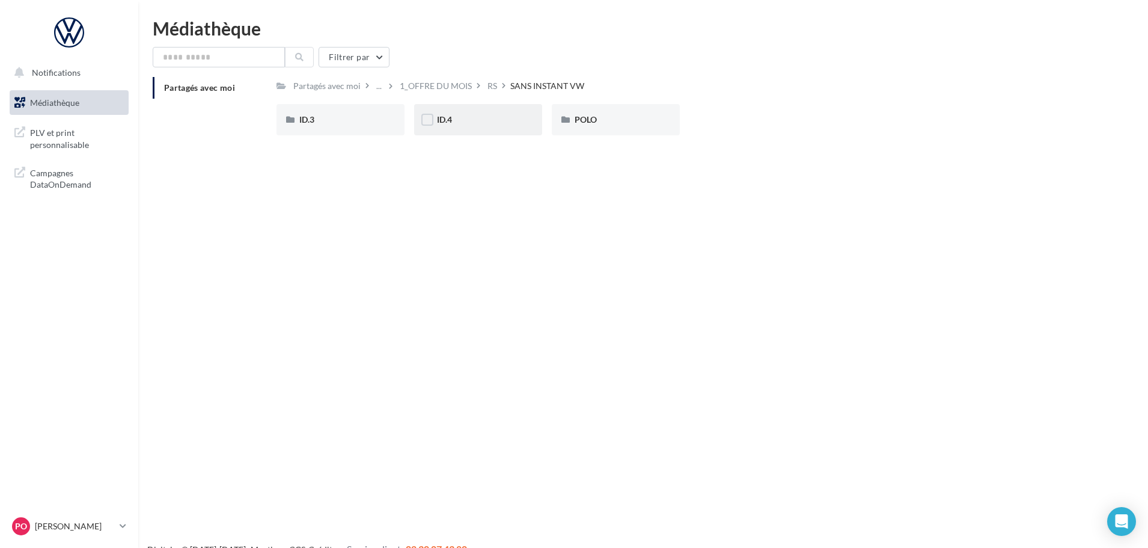
click at [470, 114] on div "ID.4" at bounding box center [478, 120] width 82 height 12
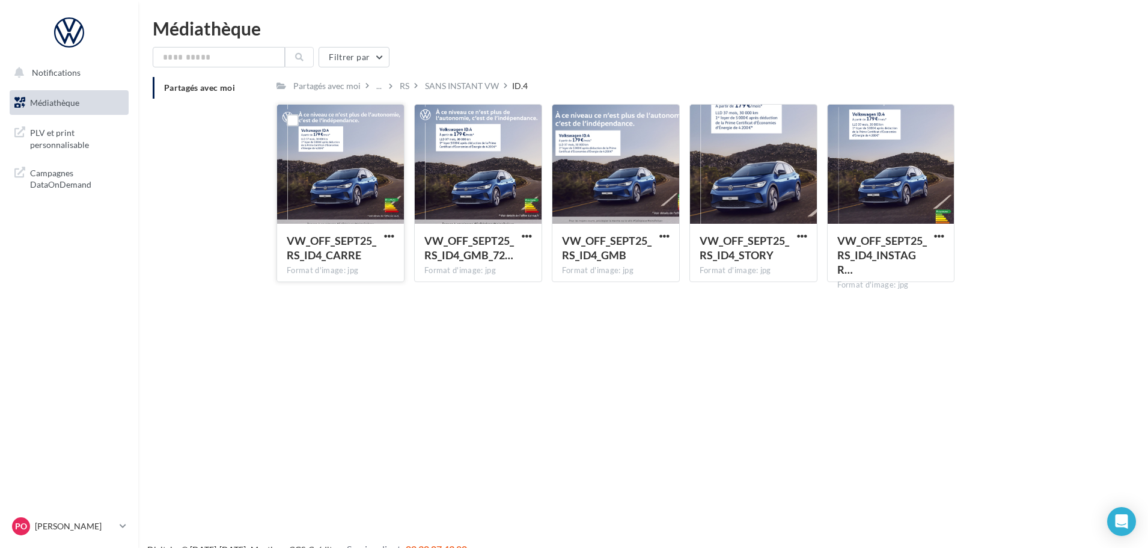
click at [355, 204] on div at bounding box center [340, 165] width 127 height 120
click at [387, 235] on span "button" at bounding box center [389, 236] width 10 height 10
click at [358, 259] on button "Télécharger" at bounding box center [337, 259] width 120 height 31
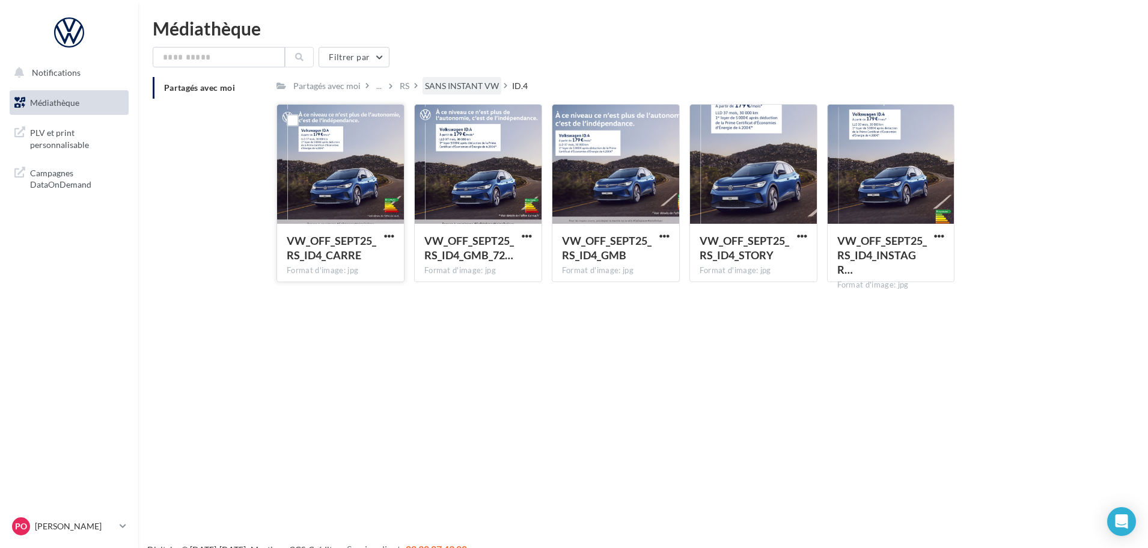
click at [459, 84] on div "SANS INSTANT VW" at bounding box center [462, 86] width 74 height 12
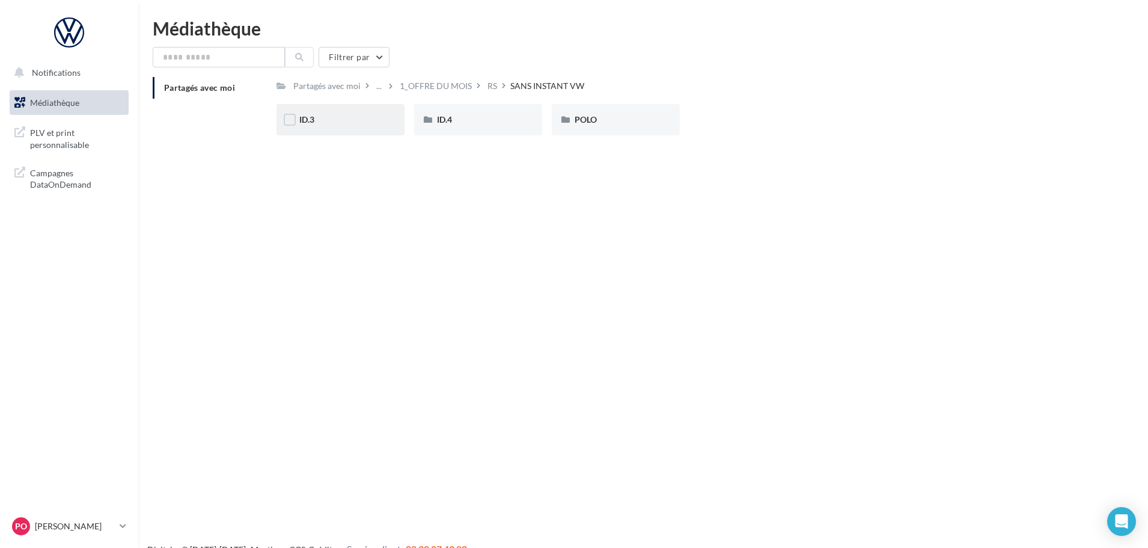
click at [319, 134] on div "ID.3" at bounding box center [341, 119] width 128 height 31
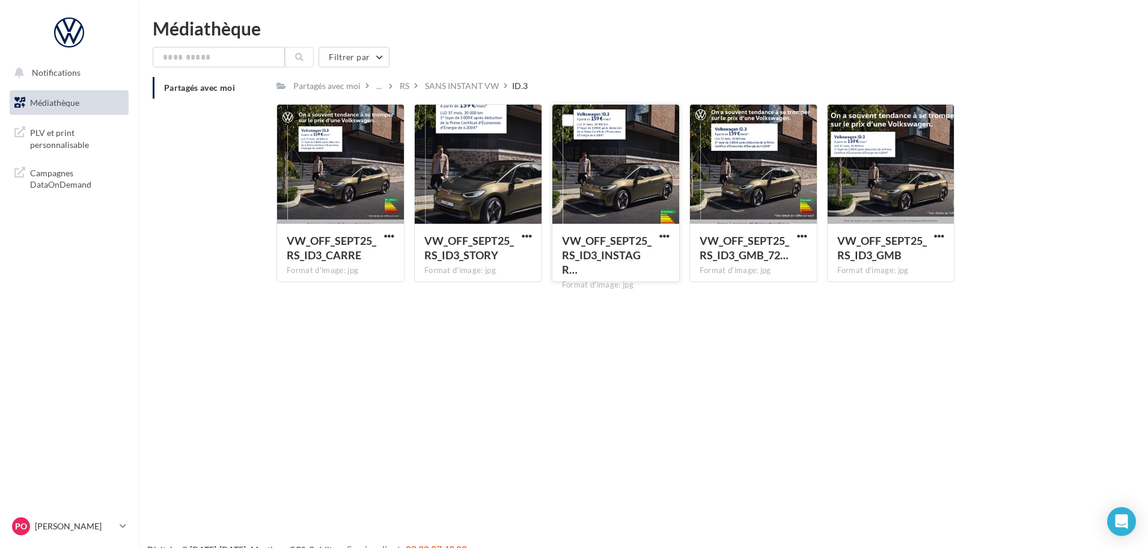
click at [620, 125] on div at bounding box center [616, 165] width 127 height 120
click at [625, 184] on div at bounding box center [616, 165] width 127 height 120
click at [633, 247] on span "VW_OFF_SEPT25_RS_ID3_INSTAGR…" at bounding box center [607, 255] width 90 height 42
click at [627, 245] on span "VW_OFF_SEPT25_RS_ID3_INSTAGR…" at bounding box center [607, 255] width 90 height 42
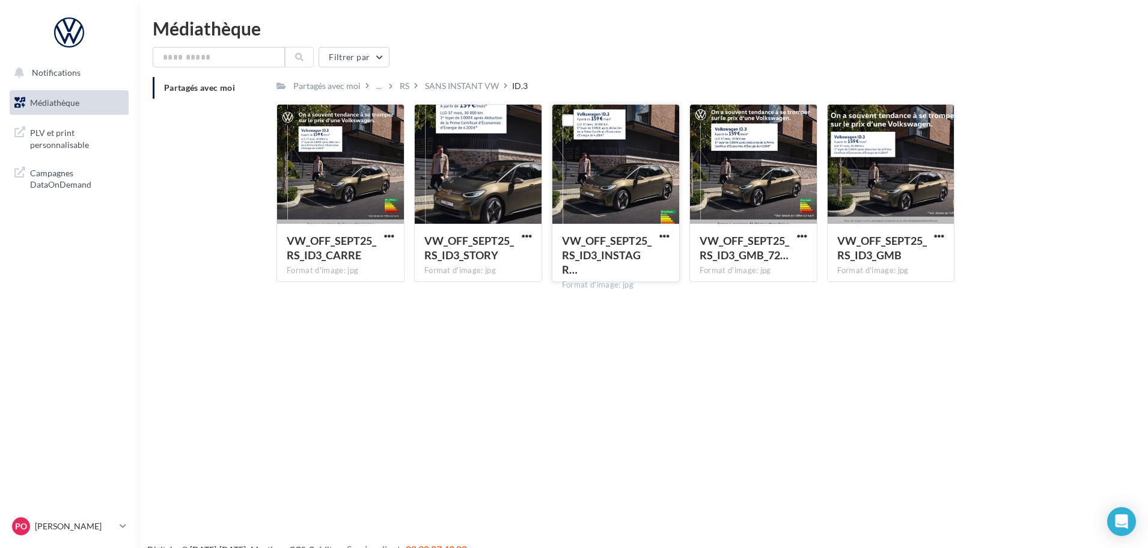
click at [607, 216] on div at bounding box center [616, 165] width 127 height 120
click at [662, 237] on span "button" at bounding box center [665, 236] width 10 height 10
click at [616, 261] on button "Télécharger" at bounding box center [612, 259] width 120 height 31
drag, startPoint x: 1032, startPoint y: 77, endPoint x: 1022, endPoint y: 64, distance: 15.9
click at [1032, 77] on div "Partagés avec moi ... RS SANS INSTANT VW ID.3" at bounding box center [685, 85] width 816 height 17
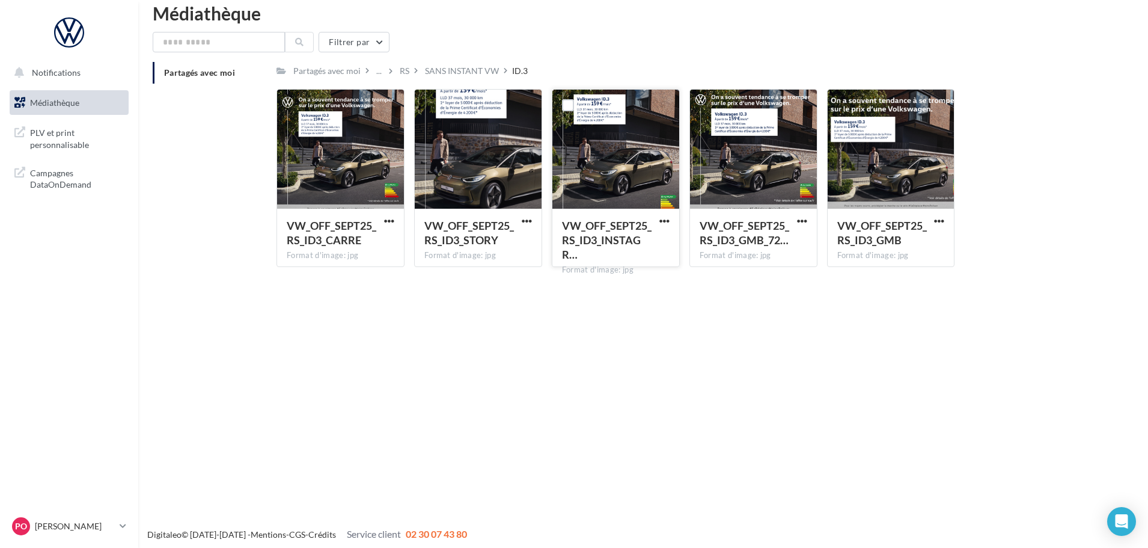
scroll to position [19, 0]
